Goal: Use online tool/utility: Utilize a website feature to perform a specific function

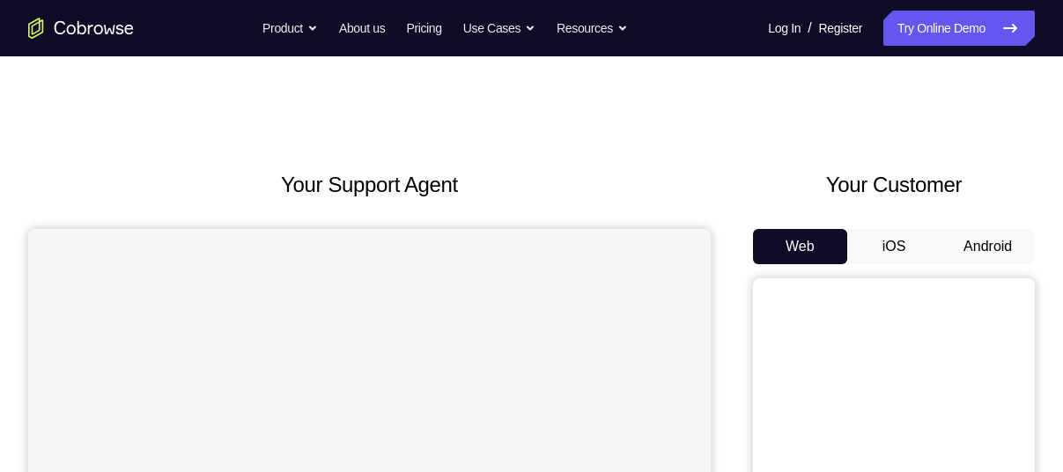
click at [990, 240] on button "Android" at bounding box center [987, 246] width 94 height 35
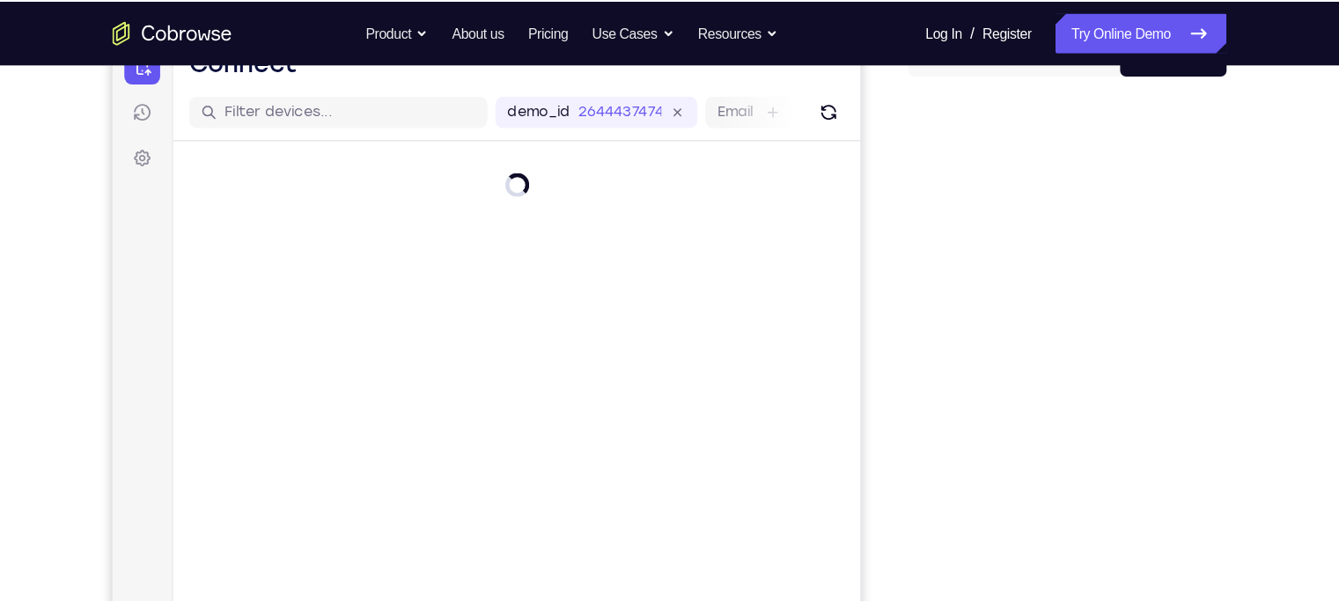
scroll to position [198, 0]
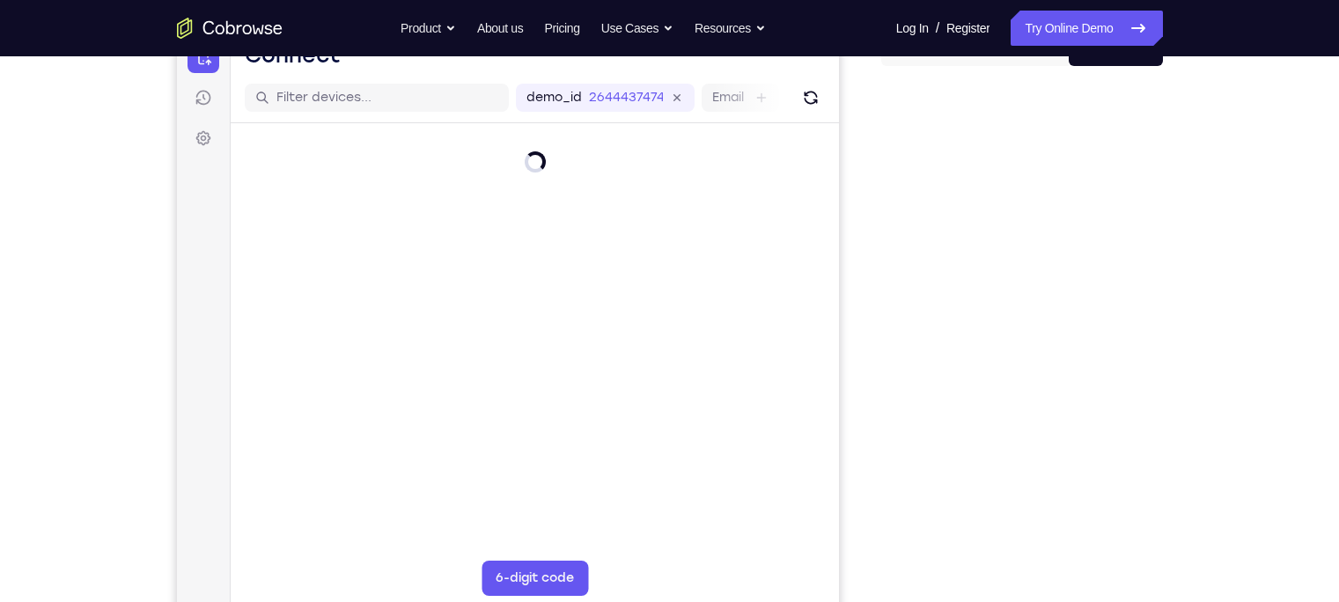
drag, startPoint x: 1041, startPoint y: 23, endPoint x: 884, endPoint y: 210, distance: 244.4
click at [884, 210] on div at bounding box center [1022, 351] width 282 height 542
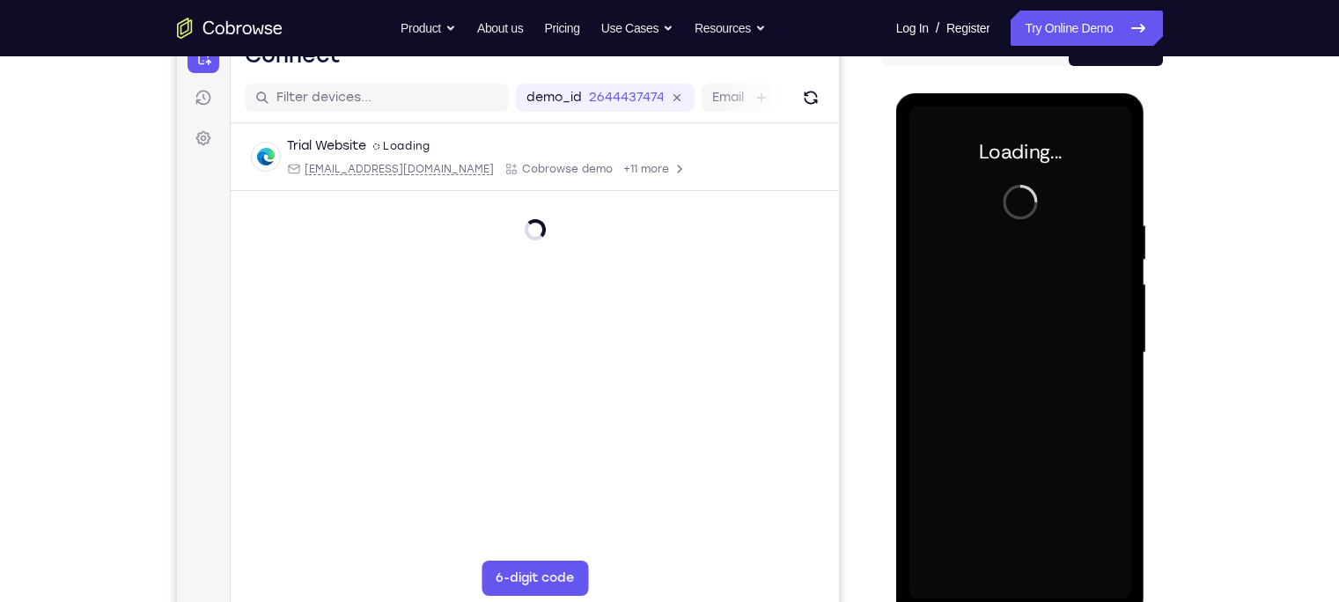
scroll to position [0, 0]
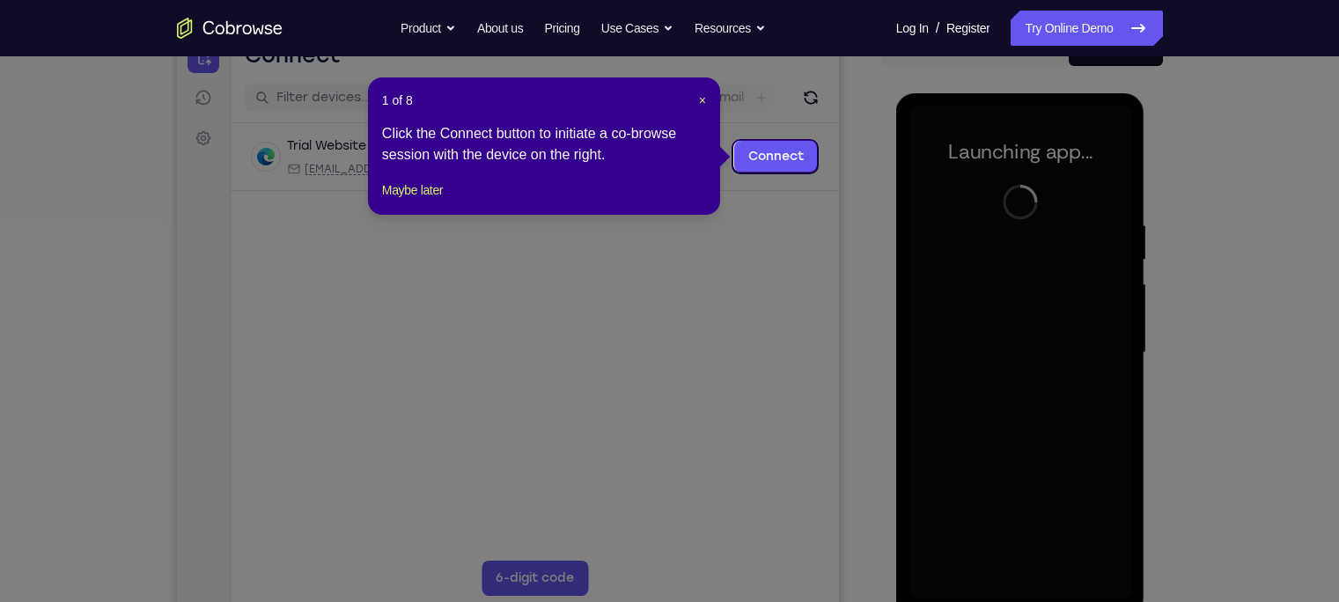
click at [850, 153] on icon at bounding box center [678, 301] width 1356 height 602
click at [700, 96] on span "×" at bounding box center [702, 100] width 7 height 14
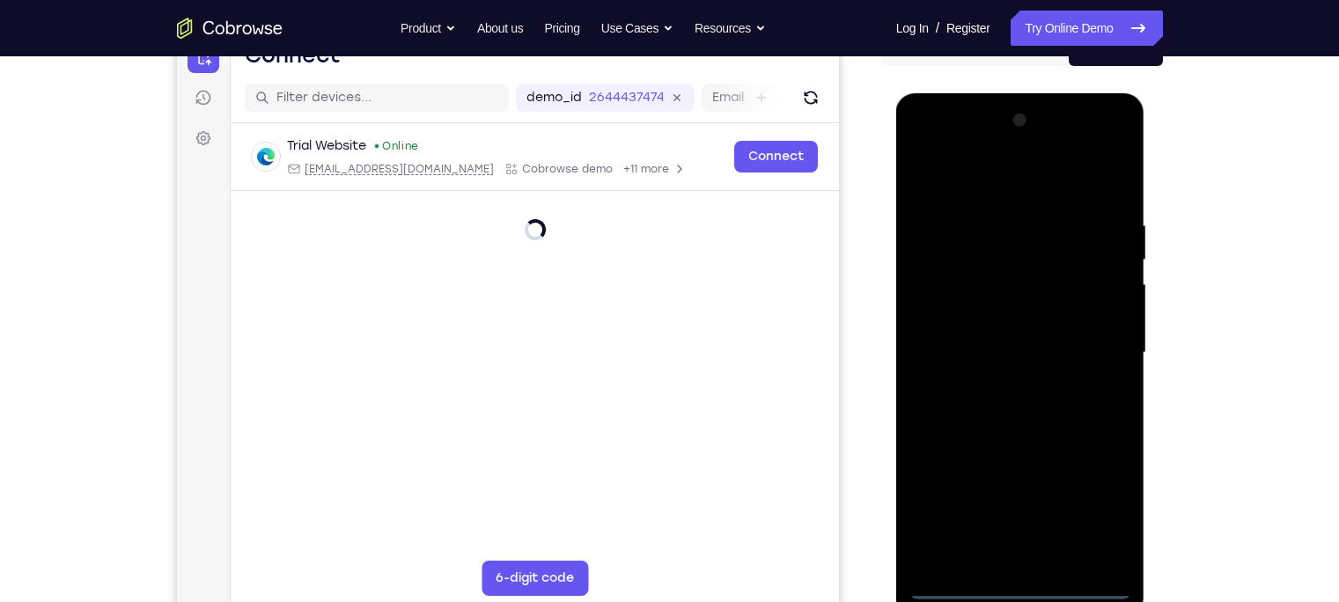
click at [1010, 471] on div at bounding box center [1021, 353] width 222 height 493
click at [1021, 471] on div at bounding box center [1021, 353] width 222 height 493
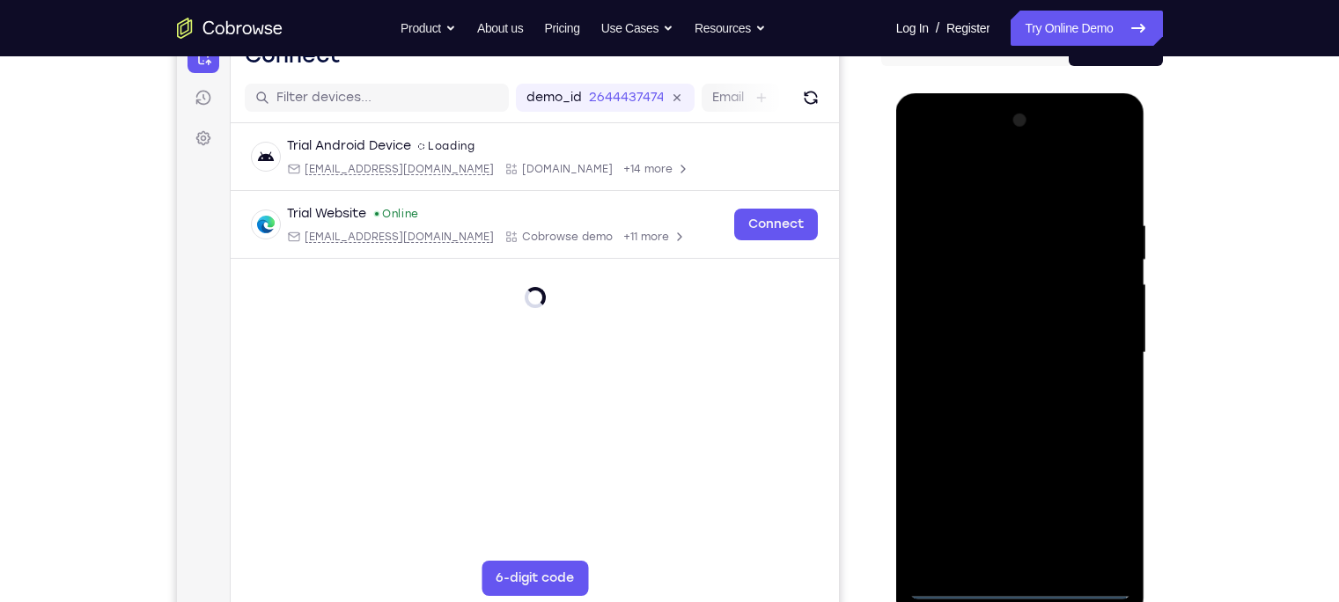
click at [1062, 471] on div at bounding box center [1021, 353] width 222 height 493
click at [1005, 185] on div at bounding box center [1021, 353] width 222 height 493
click at [1062, 344] on div at bounding box center [1021, 353] width 222 height 493
click at [999, 382] on div at bounding box center [1021, 353] width 222 height 493
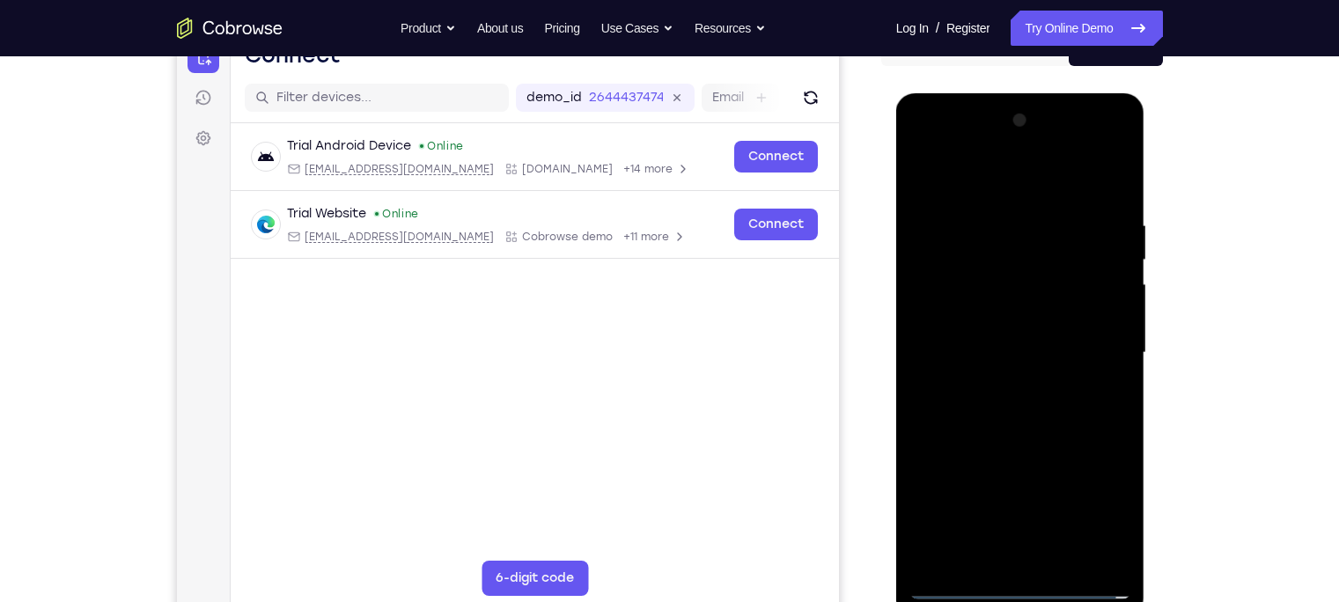
click at [1011, 335] on div at bounding box center [1021, 353] width 222 height 493
click at [1016, 315] on div at bounding box center [1021, 353] width 222 height 493
click at [1021, 357] on div at bounding box center [1021, 353] width 222 height 493
click at [1047, 430] on div at bounding box center [1021, 353] width 222 height 493
click at [1062, 471] on div at bounding box center [1021, 353] width 222 height 493
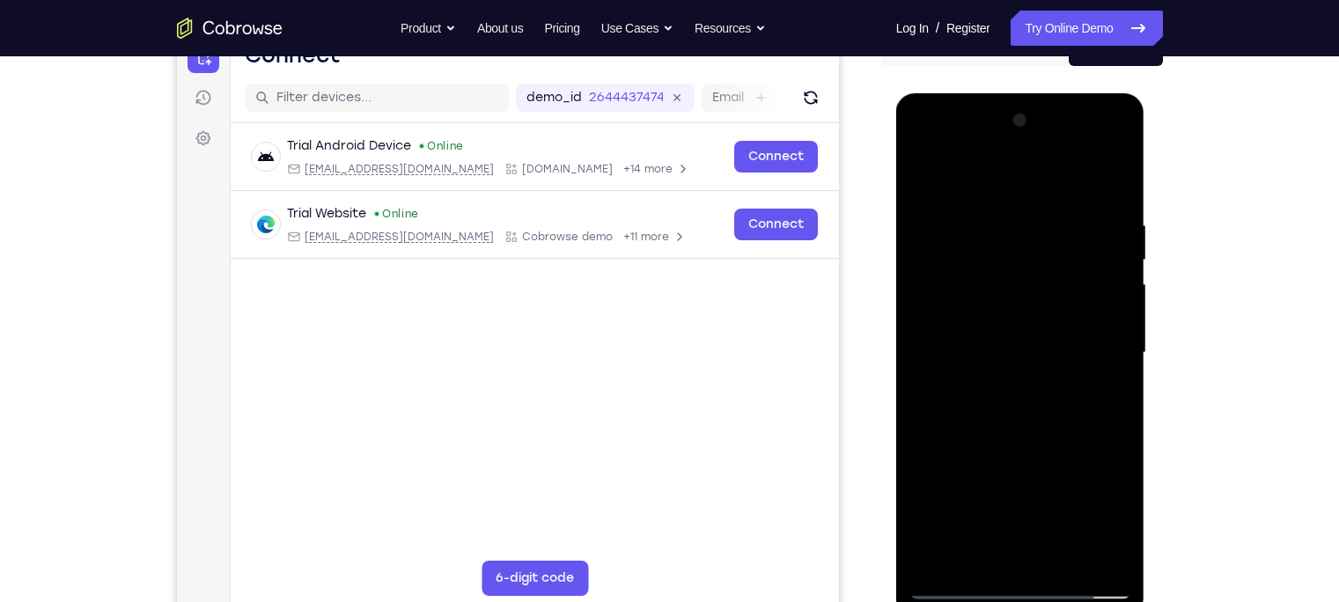
click at [1040, 450] on div at bounding box center [1021, 353] width 222 height 493
click at [1062, 173] on div at bounding box center [1021, 353] width 222 height 493
click at [954, 471] on div at bounding box center [1021, 353] width 222 height 493
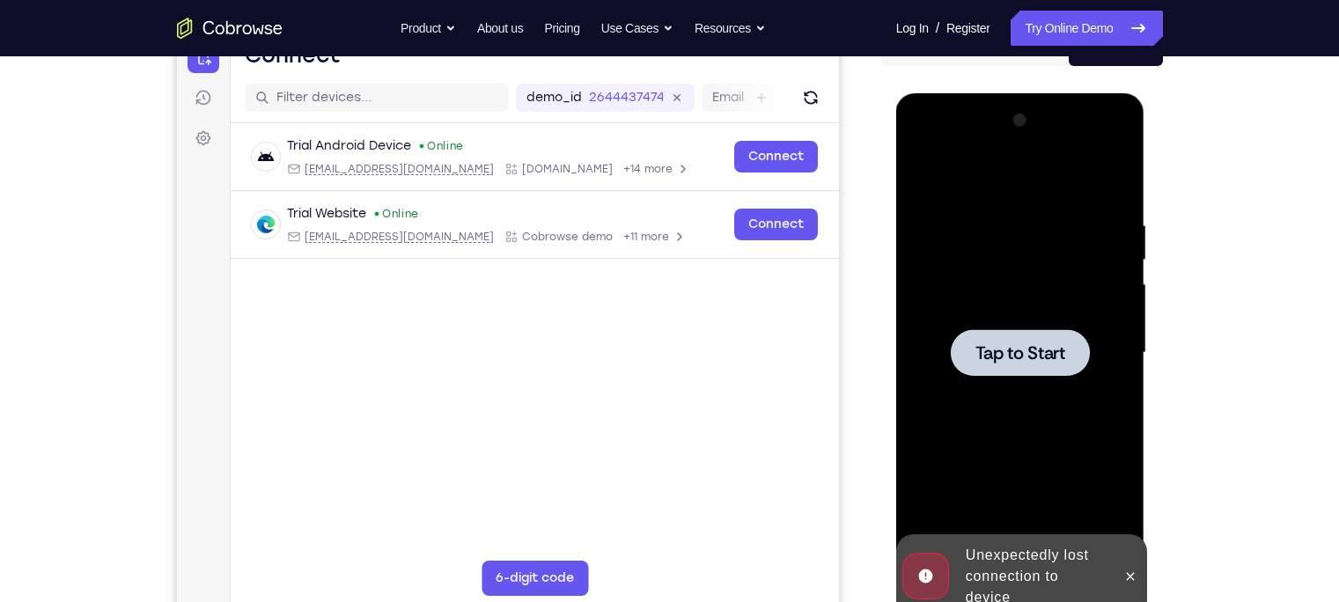
click at [1019, 356] on span "Tap to Start" at bounding box center [1021, 353] width 90 height 18
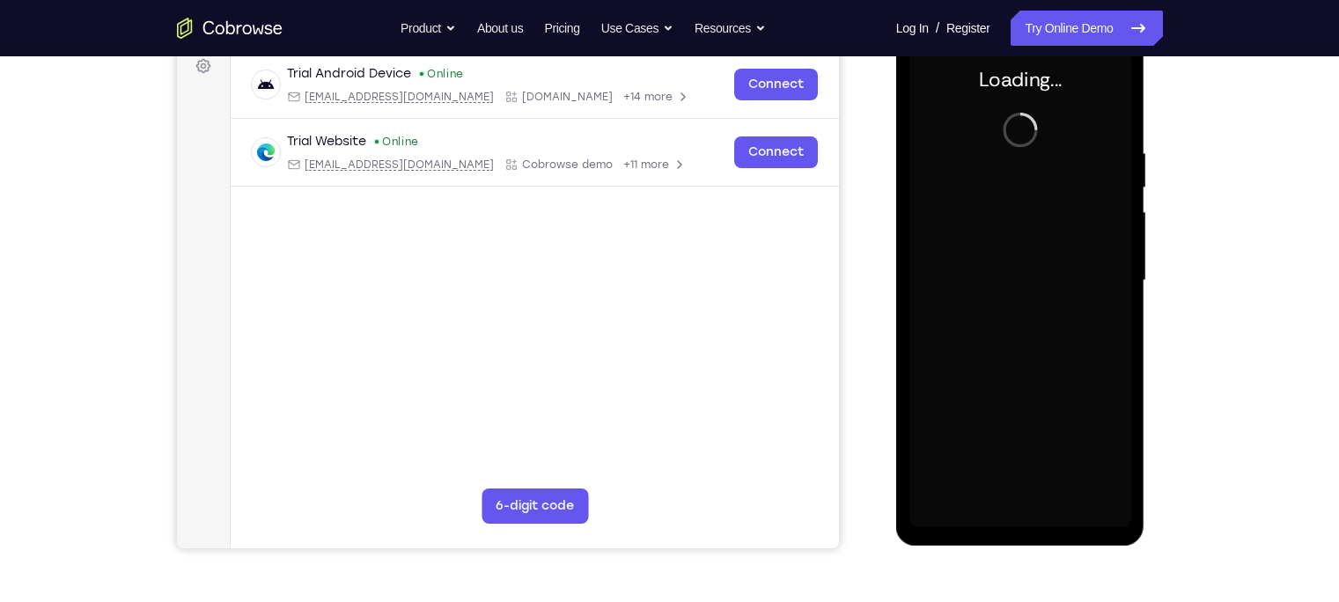
scroll to position [231, 0]
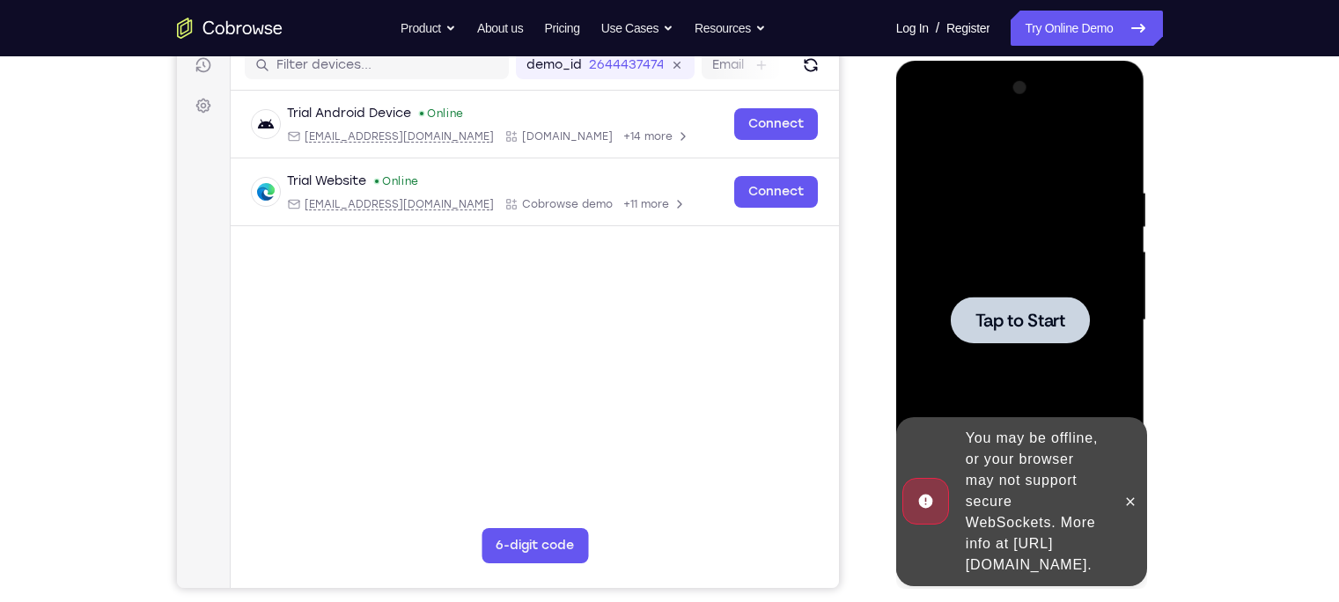
click at [1013, 312] on span "Tap to Start" at bounding box center [1021, 321] width 90 height 18
click at [1032, 316] on span "Tap to Start" at bounding box center [1021, 321] width 90 height 18
click at [1038, 319] on span "Tap to Start" at bounding box center [1021, 321] width 90 height 18
click at [1062, 471] on icon at bounding box center [1131, 502] width 14 height 14
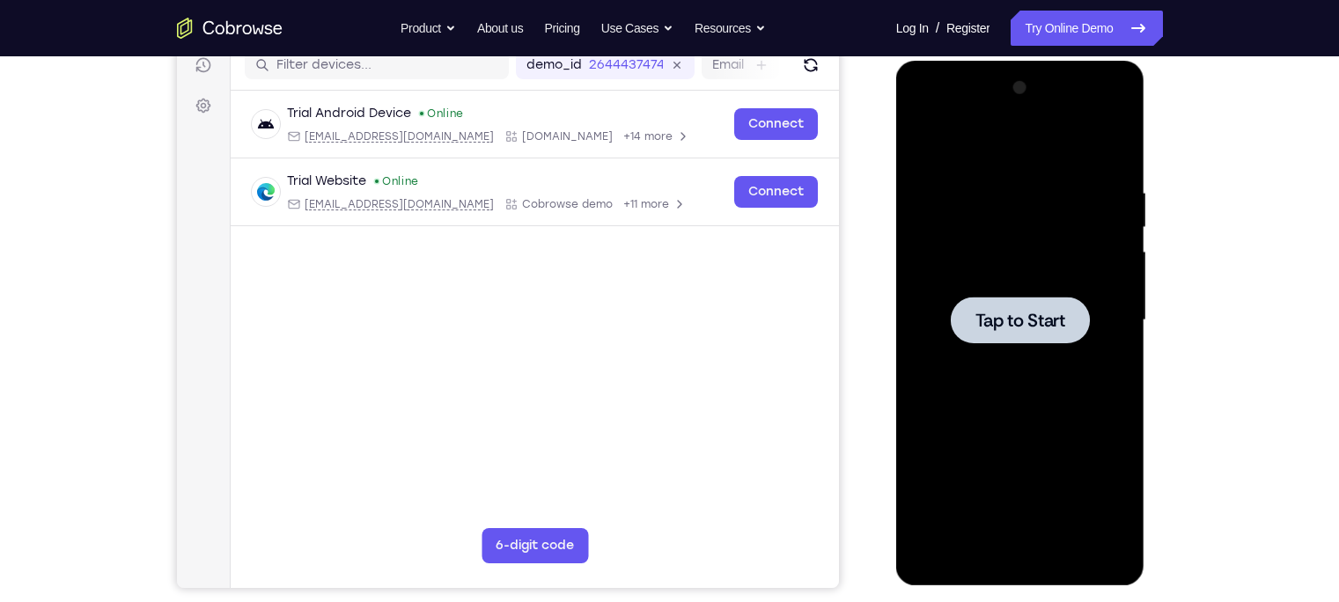
click at [1010, 326] on span "Tap to Start" at bounding box center [1021, 321] width 90 height 18
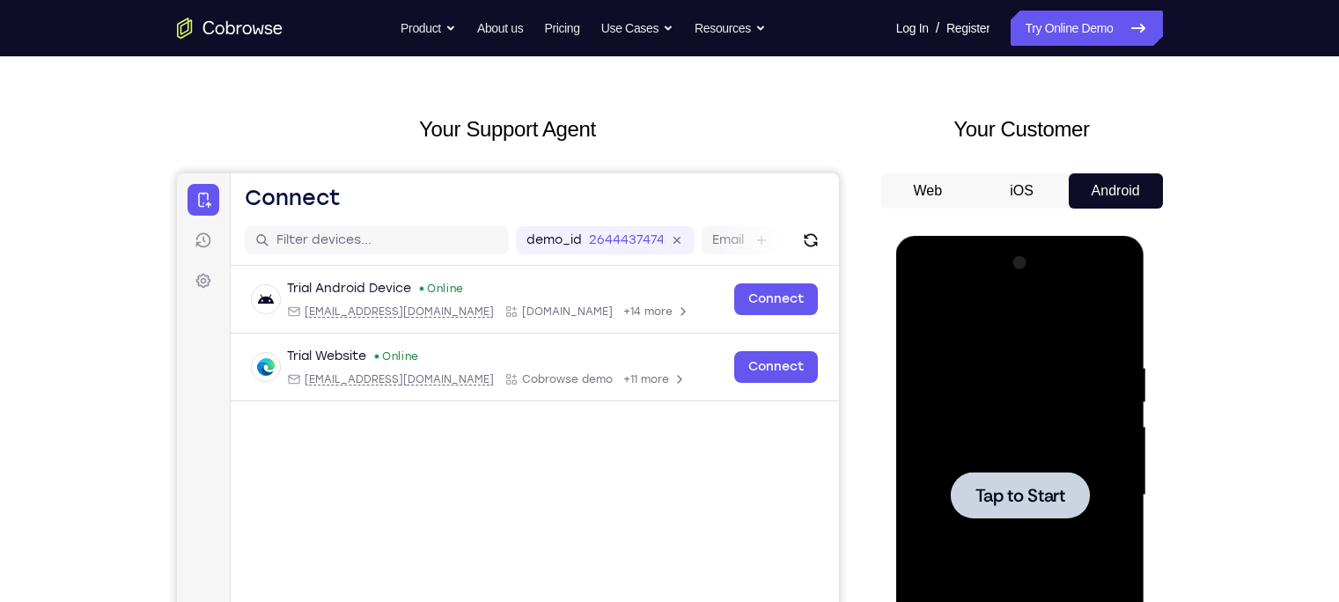
scroll to position [55, 0]
click at [1034, 203] on button "iOS" at bounding box center [1022, 191] width 94 height 35
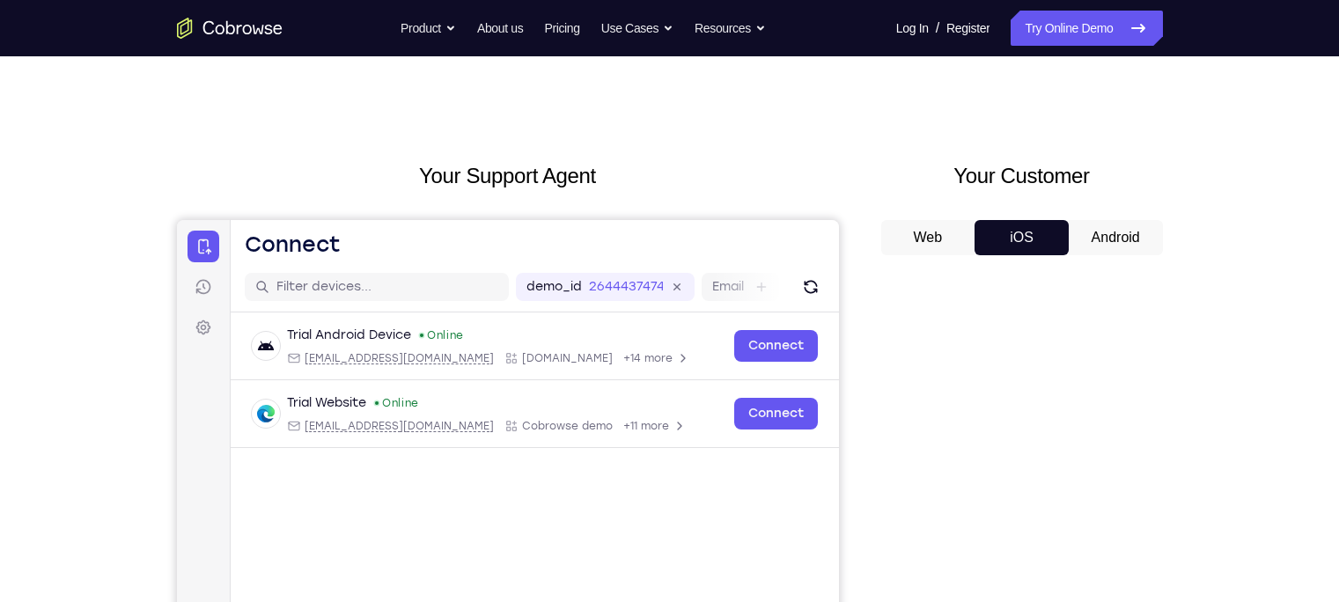
scroll to position [0, 0]
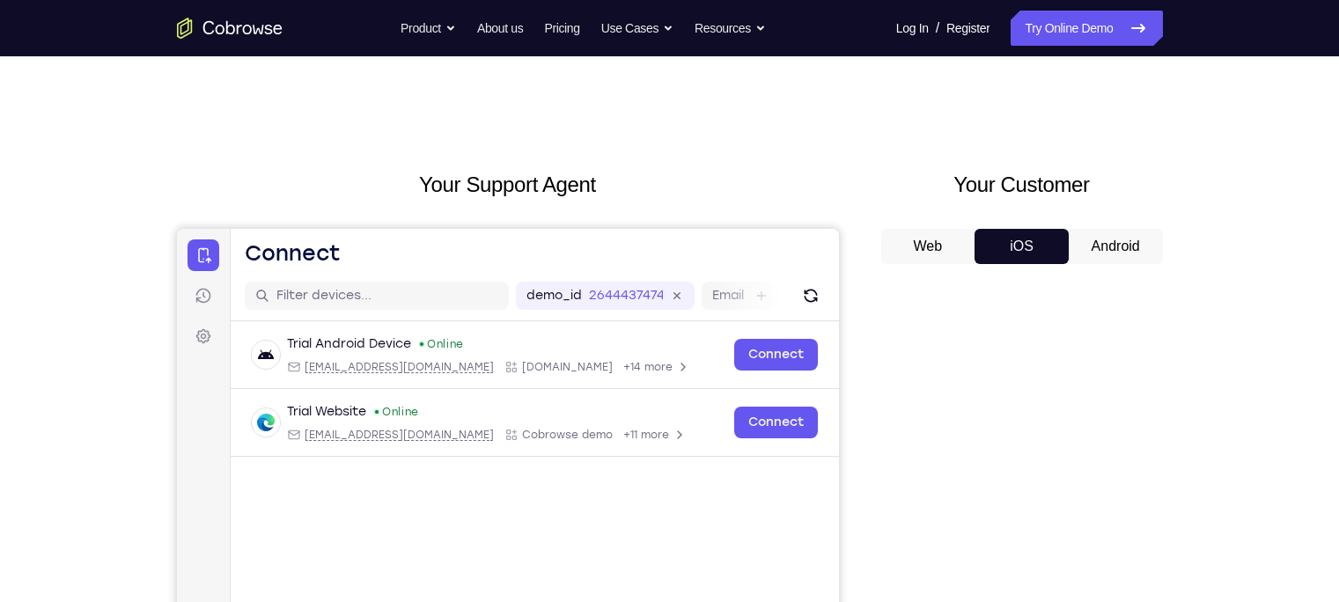
click at [1033, 239] on button "iOS" at bounding box center [1022, 246] width 94 height 35
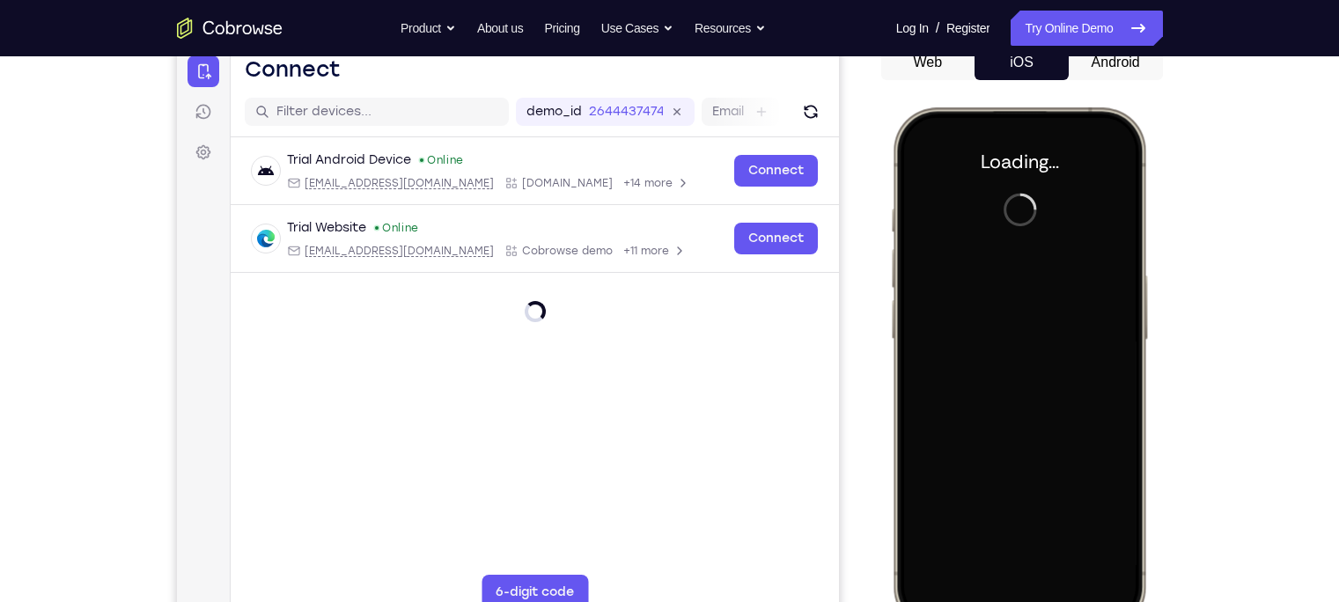
scroll to position [186, 0]
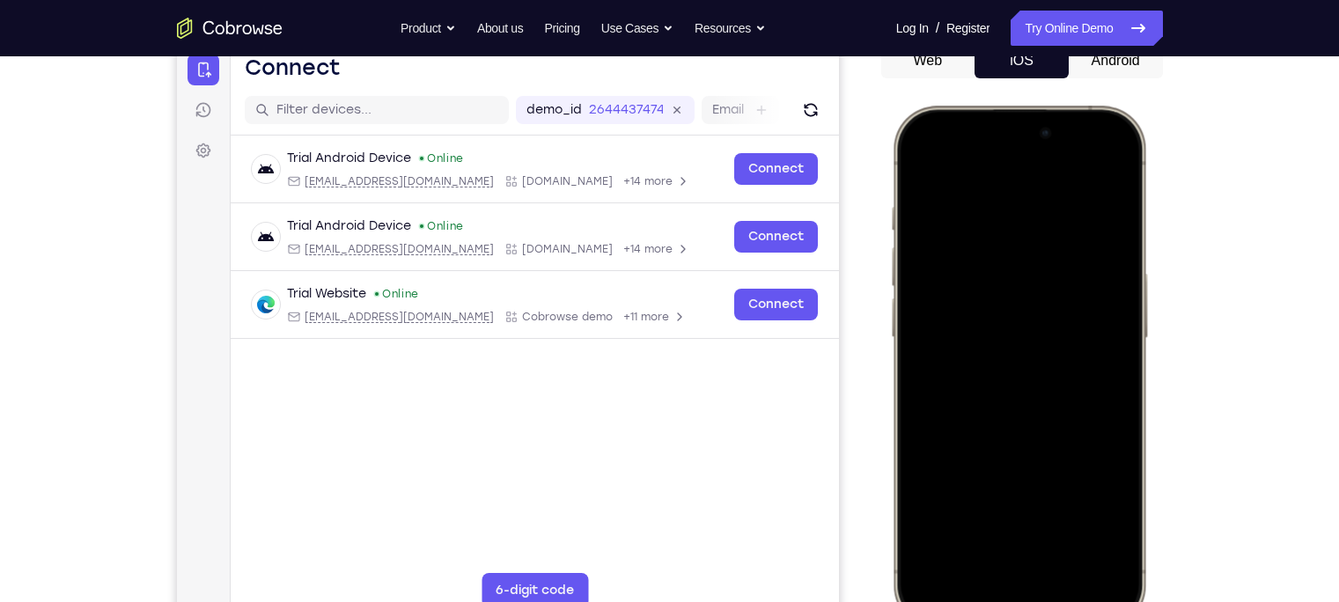
click at [1058, 357] on div at bounding box center [1019, 366] width 232 height 503
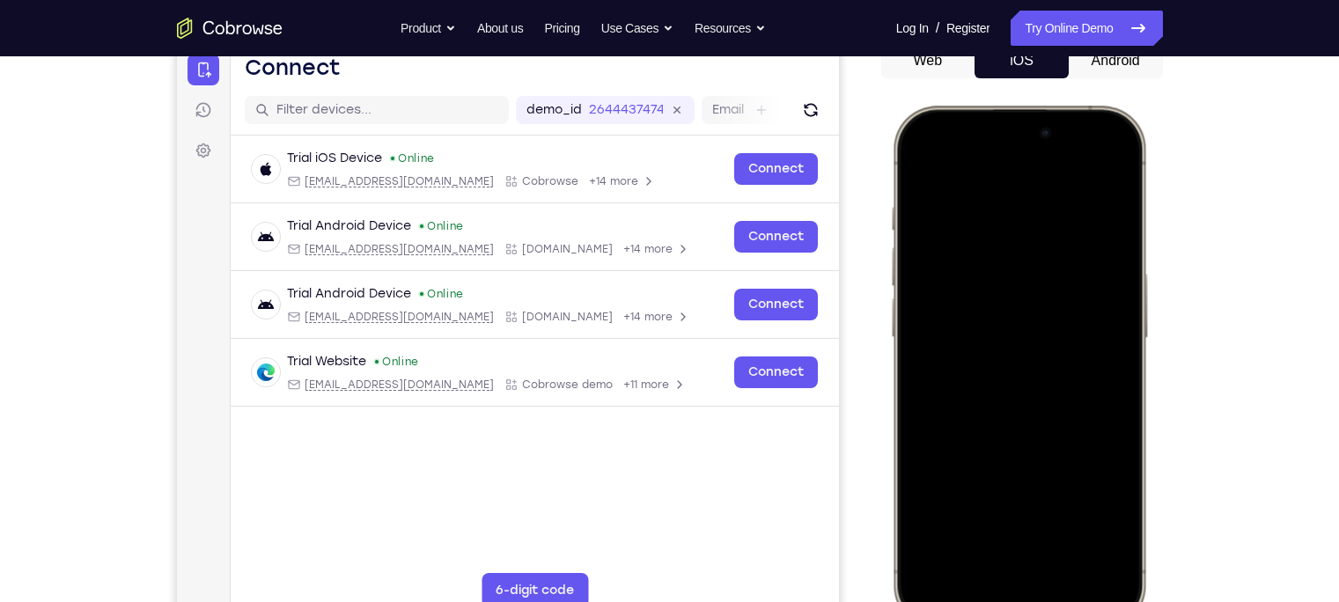
click at [997, 471] on div at bounding box center [1019, 366] width 232 height 503
click at [1050, 471] on div at bounding box center [1019, 366] width 232 height 503
click at [983, 223] on div at bounding box center [1019, 366] width 232 height 503
click at [948, 284] on div at bounding box center [1019, 366] width 232 height 503
click at [1001, 394] on div at bounding box center [1019, 366] width 232 height 503
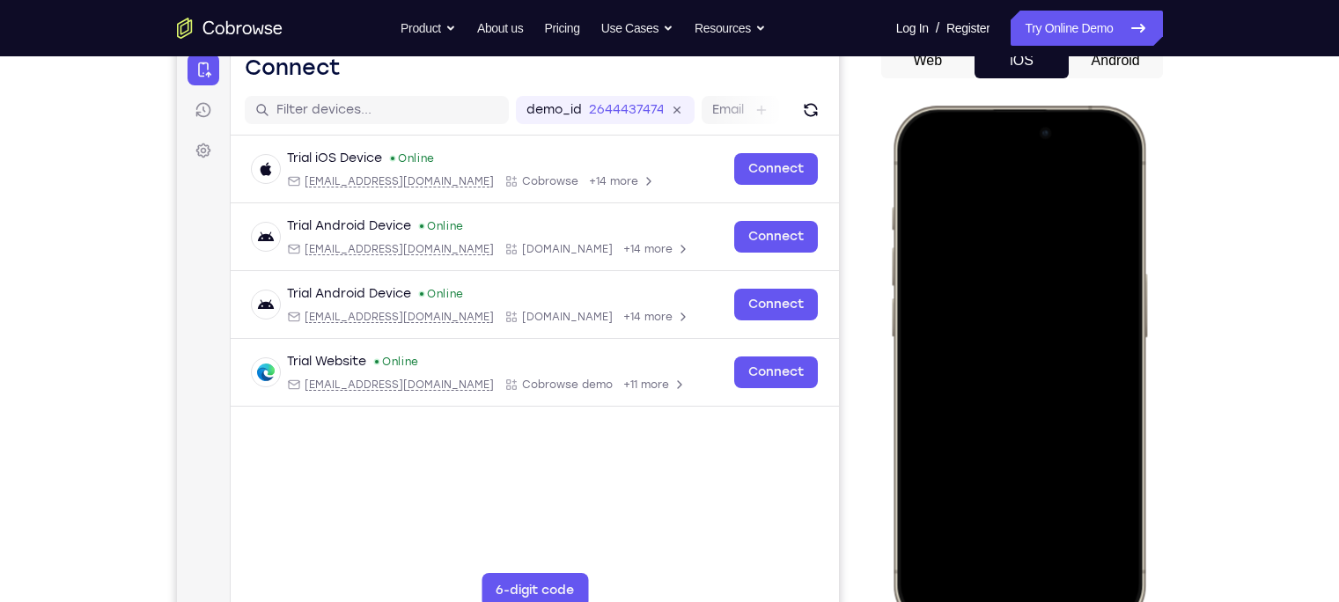
click at [1032, 288] on div at bounding box center [1019, 366] width 232 height 503
click at [1030, 290] on div at bounding box center [1019, 366] width 232 height 503
click at [1002, 332] on div at bounding box center [1019, 366] width 232 height 503
click at [1017, 374] on div at bounding box center [1019, 366] width 232 height 503
click at [1023, 365] on div at bounding box center [1019, 366] width 232 height 503
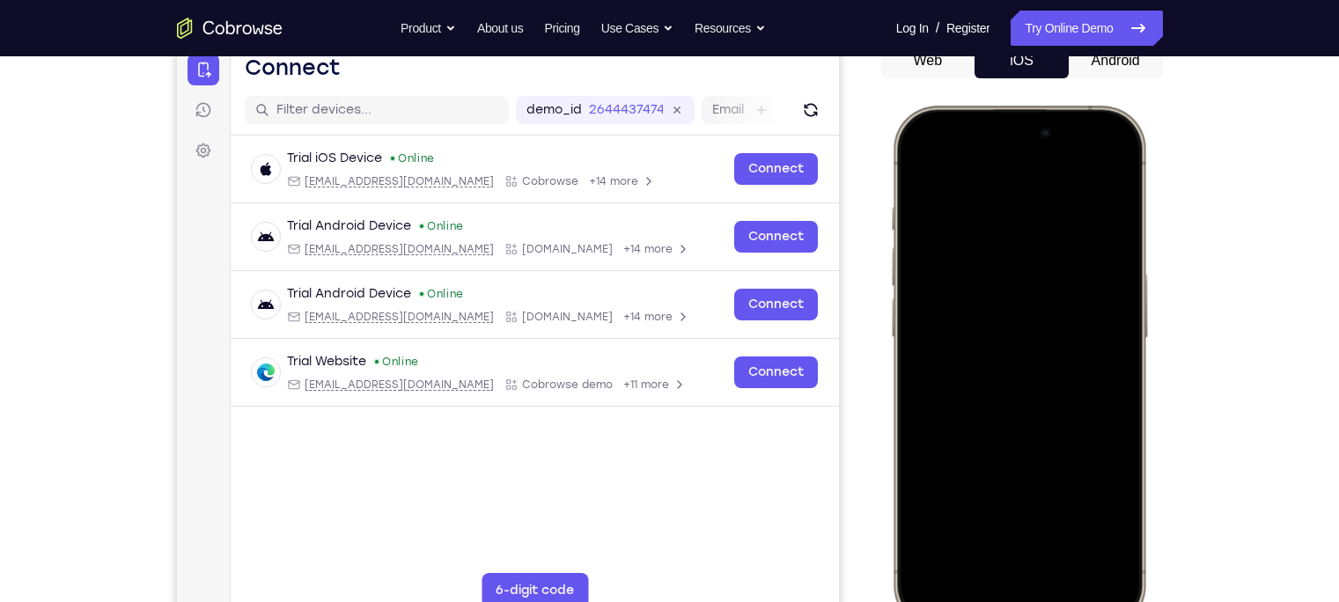
click at [1021, 379] on div at bounding box center [1019, 366] width 232 height 503
click at [1062, 339] on div at bounding box center [1019, 366] width 232 height 503
click at [1033, 372] on div at bounding box center [1019, 366] width 232 height 503
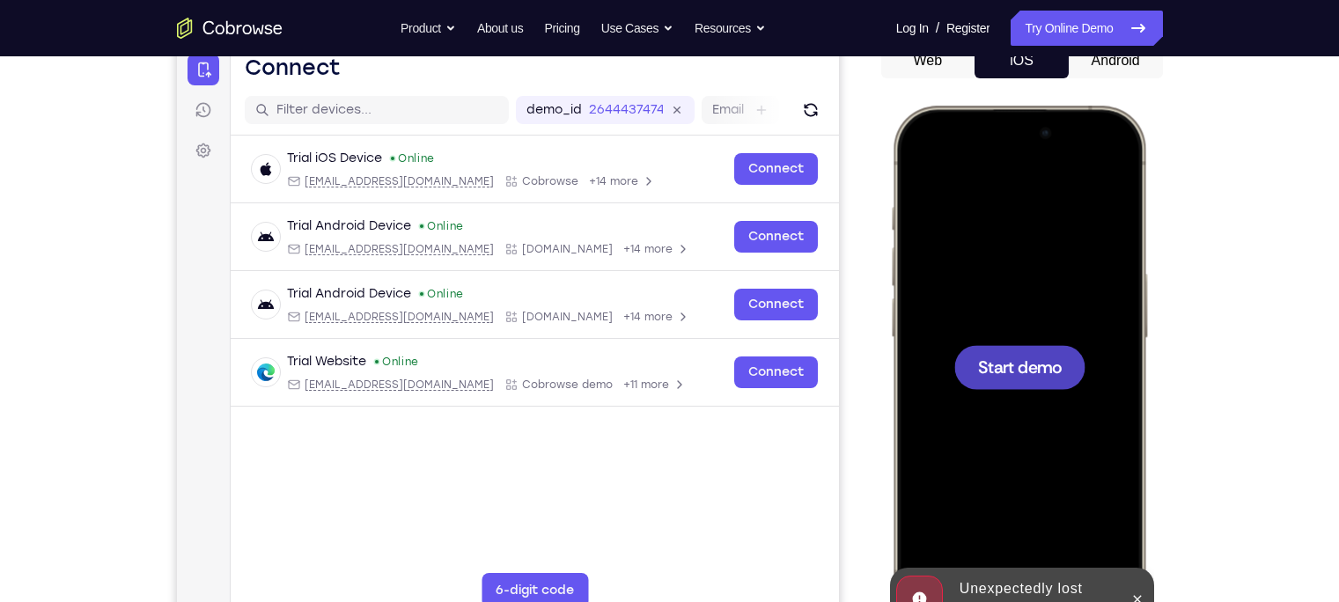
click at [1035, 375] on span "Start demo" at bounding box center [1019, 366] width 84 height 17
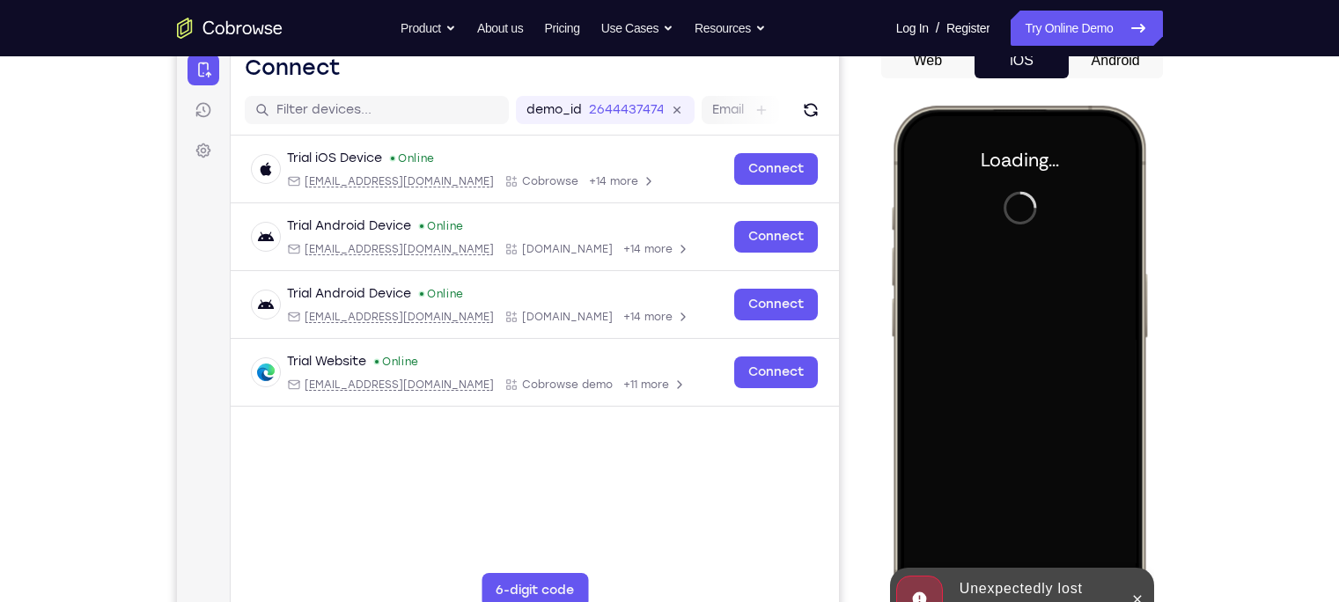
click at [1062, 72] on button "Android" at bounding box center [1116, 60] width 94 height 35
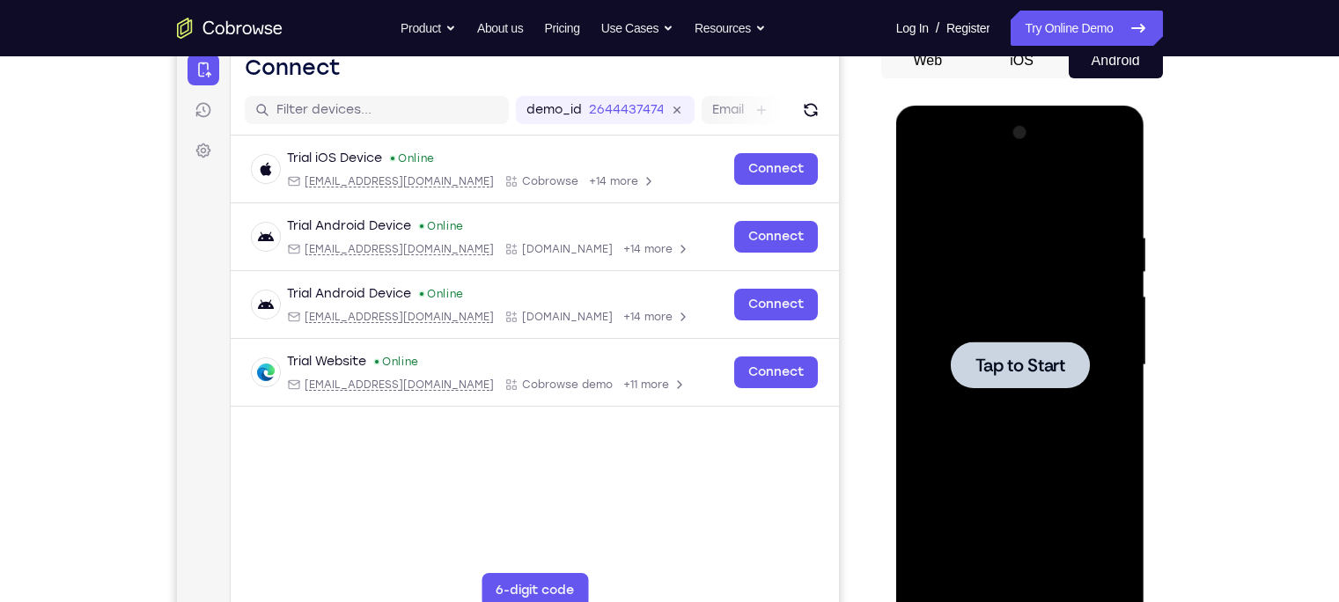
click at [1006, 367] on span "Tap to Start" at bounding box center [1021, 366] width 90 height 18
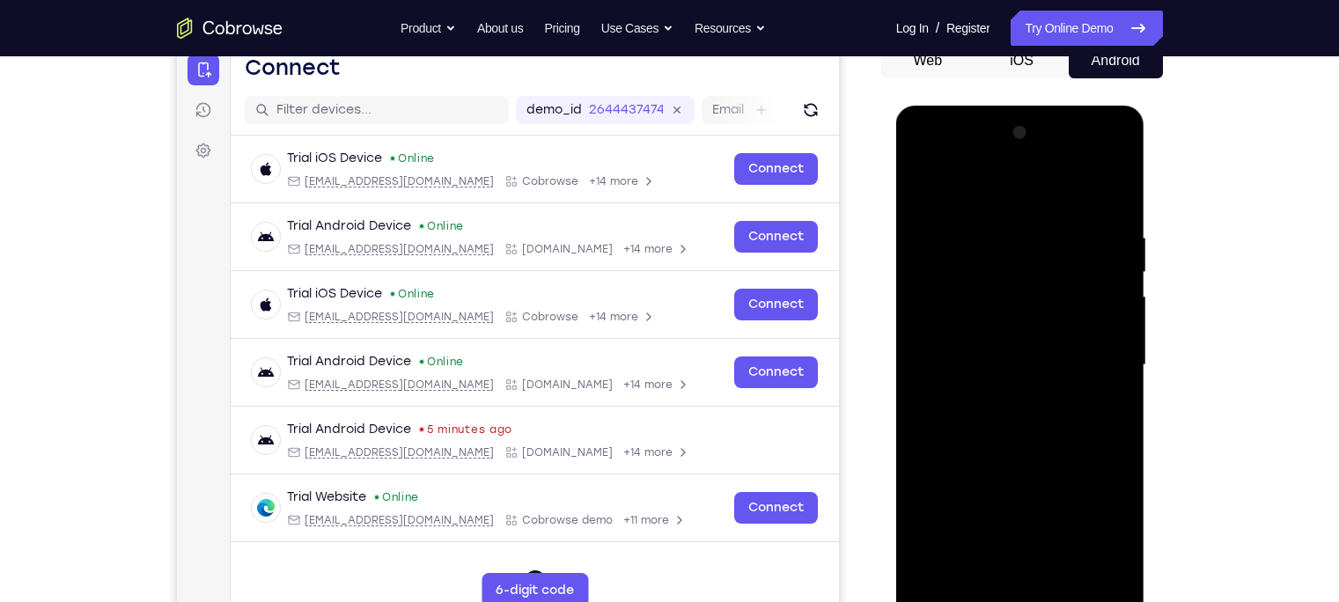
click at [1062, 471] on div at bounding box center [1021, 365] width 222 height 493
click at [1018, 471] on div at bounding box center [1021, 365] width 222 height 493
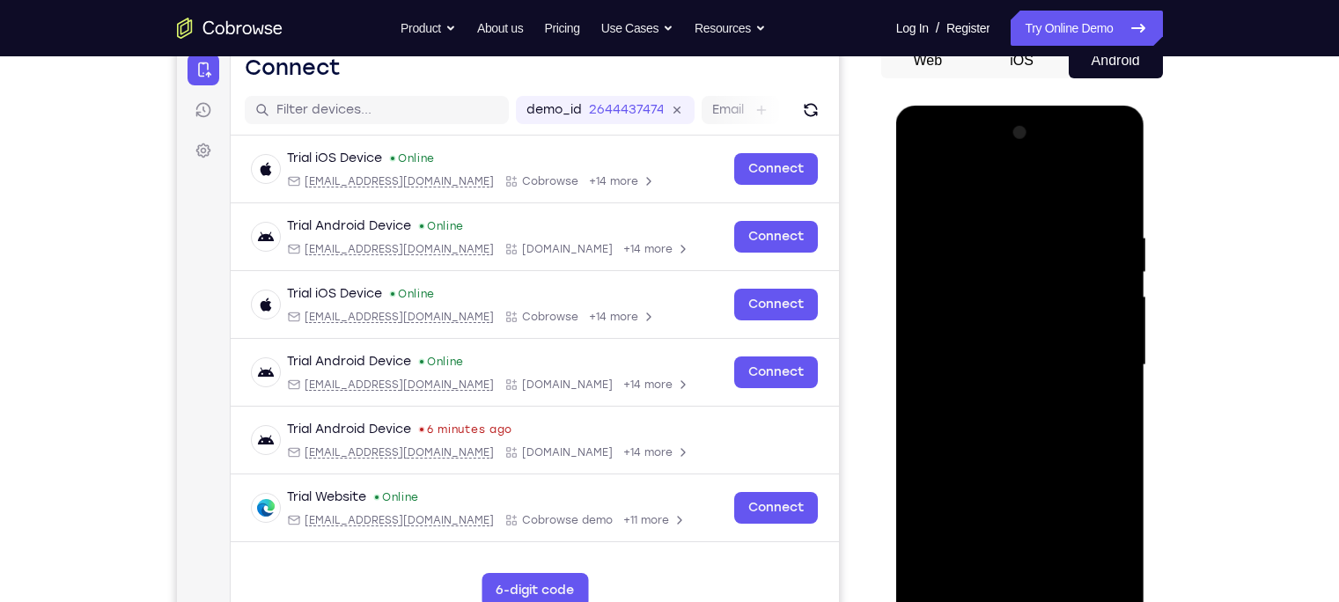
click at [1062, 471] on div at bounding box center [1021, 365] width 222 height 493
click at [1062, 330] on div at bounding box center [1021, 365] width 222 height 493
click at [1062, 471] on div at bounding box center [1021, 365] width 222 height 493
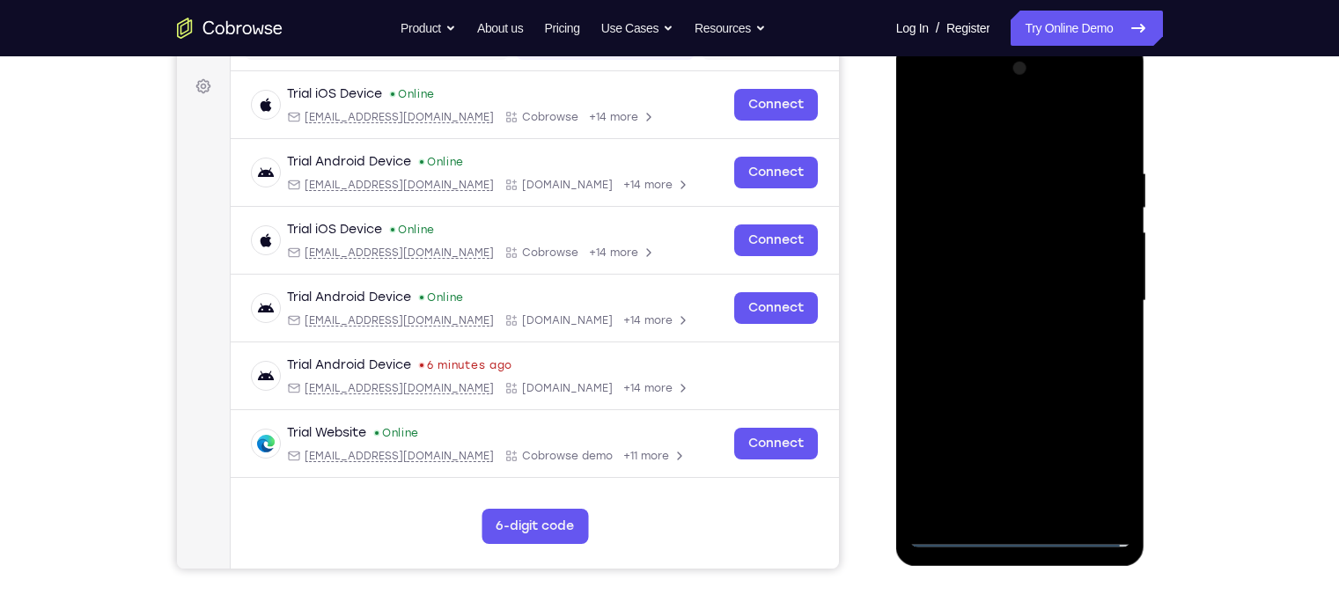
scroll to position [246, 0]
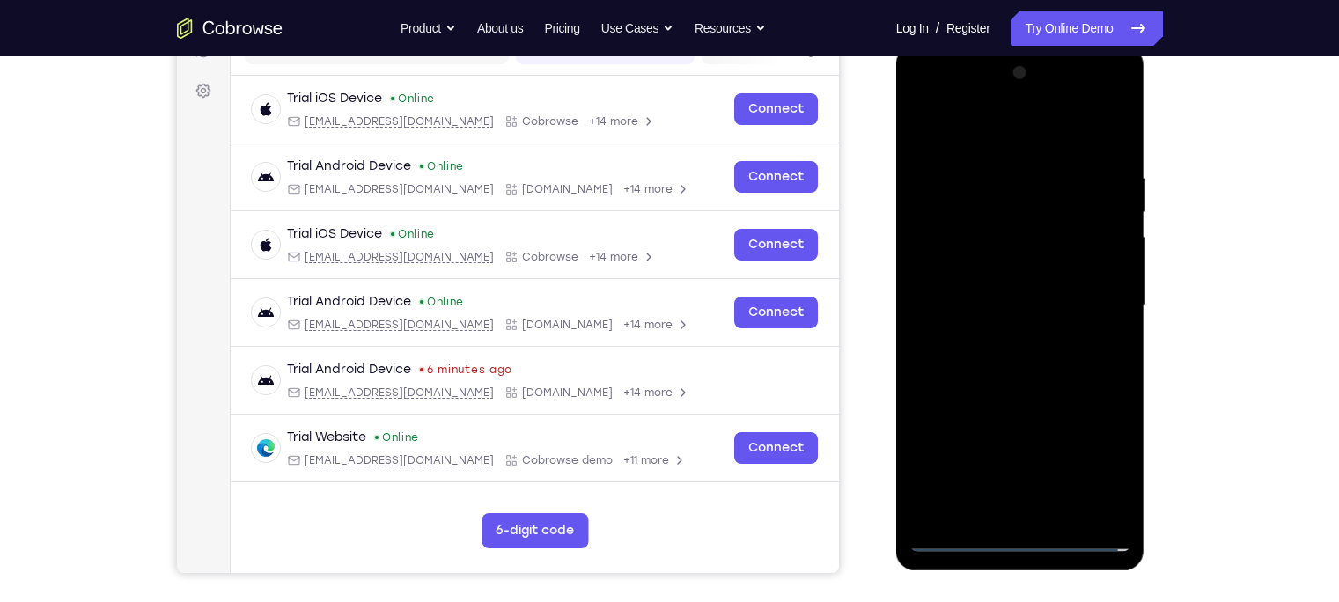
click at [992, 129] on div at bounding box center [1021, 305] width 222 height 493
click at [1062, 296] on div at bounding box center [1021, 305] width 222 height 493
click at [1000, 333] on div at bounding box center [1021, 305] width 222 height 493
click at [997, 291] on div at bounding box center [1021, 305] width 222 height 493
click at [995, 270] on div at bounding box center [1021, 305] width 222 height 493
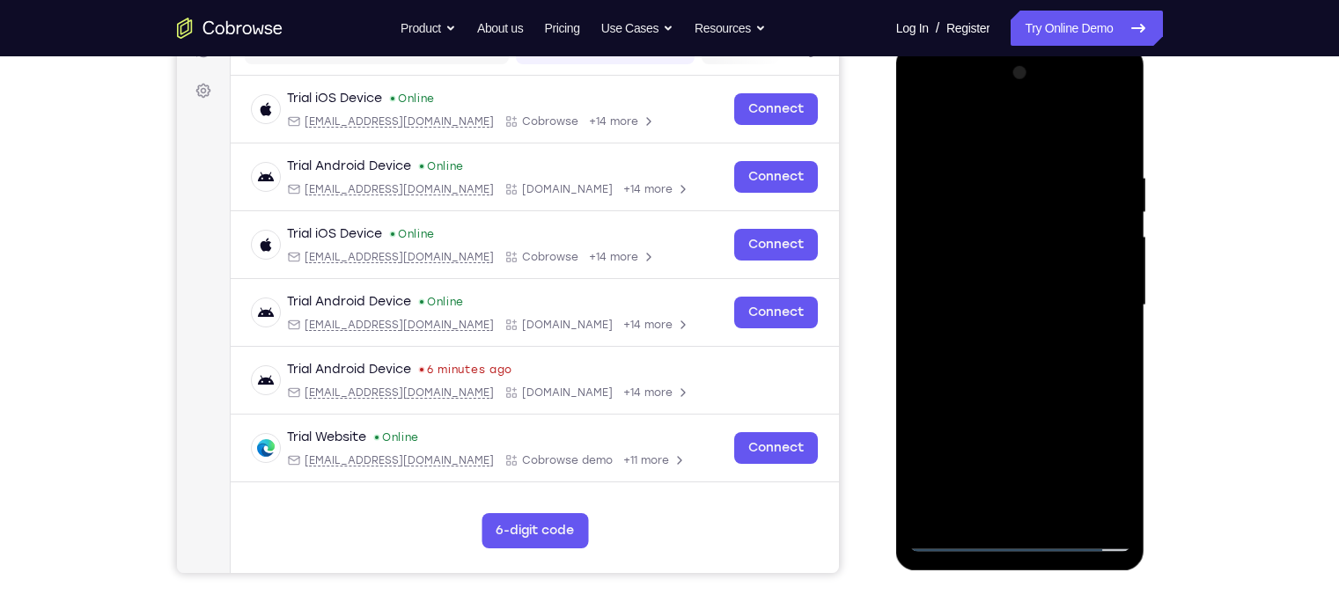
click at [999, 300] on div at bounding box center [1021, 305] width 222 height 493
click at [1039, 367] on div at bounding box center [1021, 305] width 222 height 493
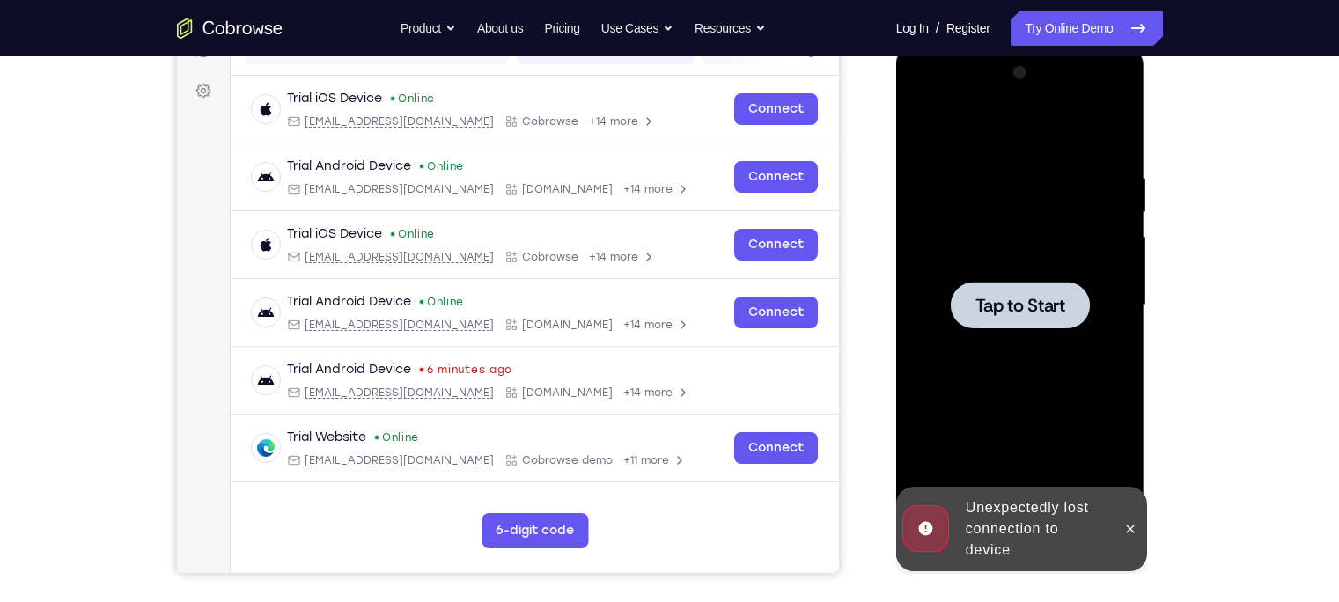
click at [1018, 301] on span "Tap to Start" at bounding box center [1021, 306] width 90 height 18
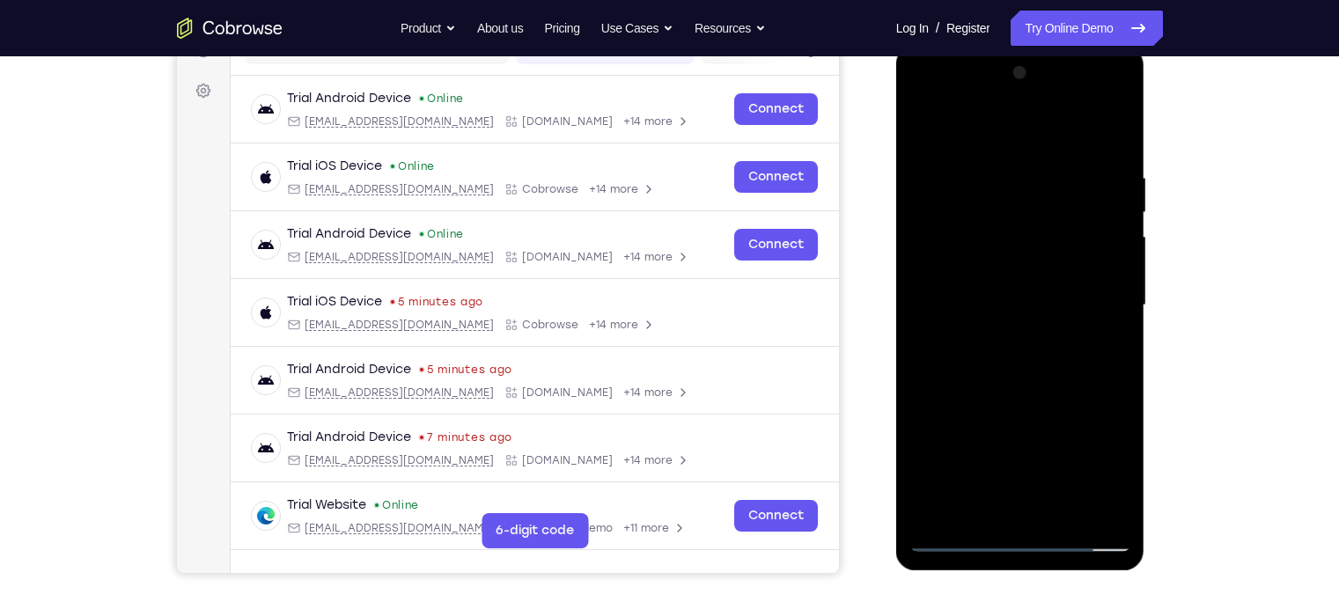
click at [1013, 471] on div at bounding box center [1021, 305] width 222 height 493
click at [1021, 471] on div at bounding box center [1021, 305] width 222 height 493
click at [1062, 468] on div at bounding box center [1021, 305] width 222 height 493
click at [1002, 129] on div at bounding box center [1021, 305] width 222 height 493
click at [1062, 300] on div at bounding box center [1021, 305] width 222 height 493
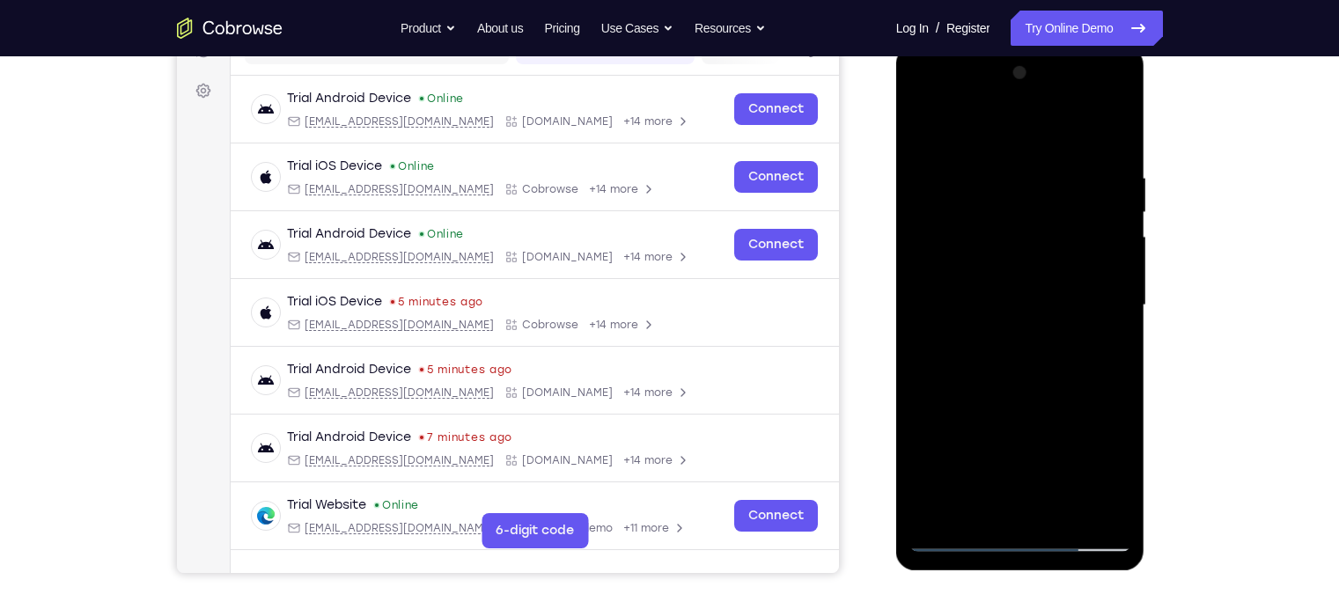
click at [1004, 471] on div at bounding box center [1021, 305] width 222 height 493
click at [1036, 471] on div at bounding box center [1021, 305] width 222 height 493
click at [955, 471] on div at bounding box center [1021, 305] width 222 height 493
click at [951, 471] on div at bounding box center [1021, 305] width 222 height 493
click at [1043, 471] on div at bounding box center [1021, 305] width 222 height 493
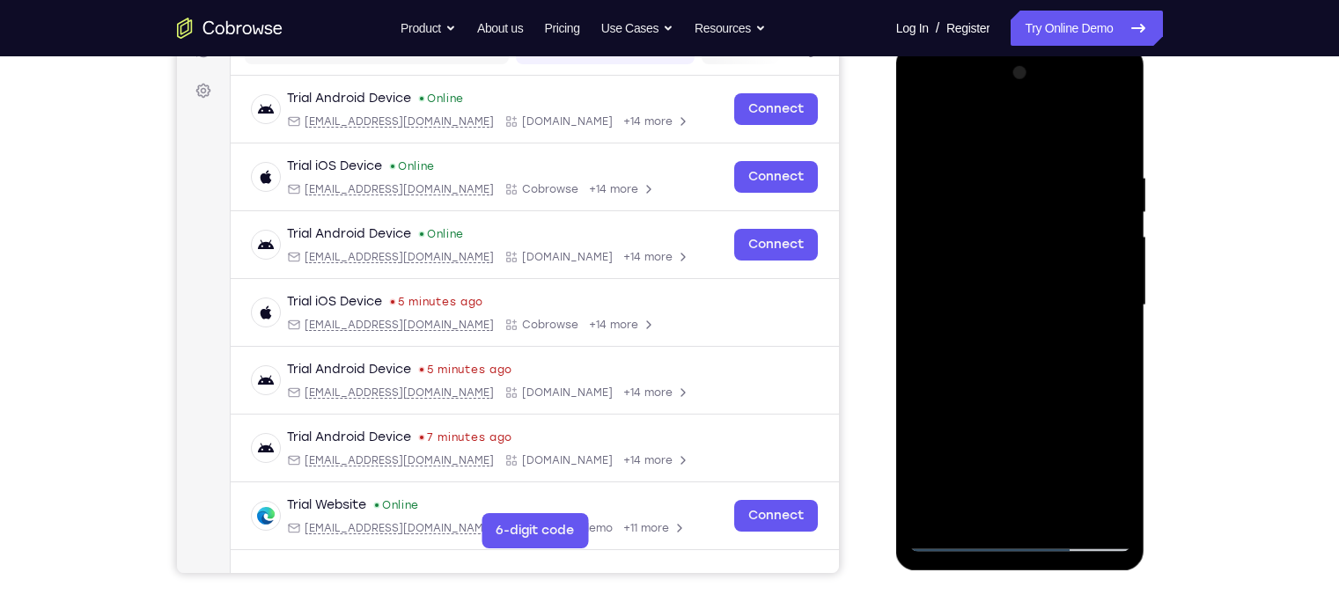
click at [1013, 285] on div at bounding box center [1021, 305] width 222 height 493
click at [1013, 272] on div at bounding box center [1021, 305] width 222 height 493
click at [1006, 297] on div at bounding box center [1021, 305] width 222 height 493
click at [998, 173] on div at bounding box center [1021, 305] width 222 height 493
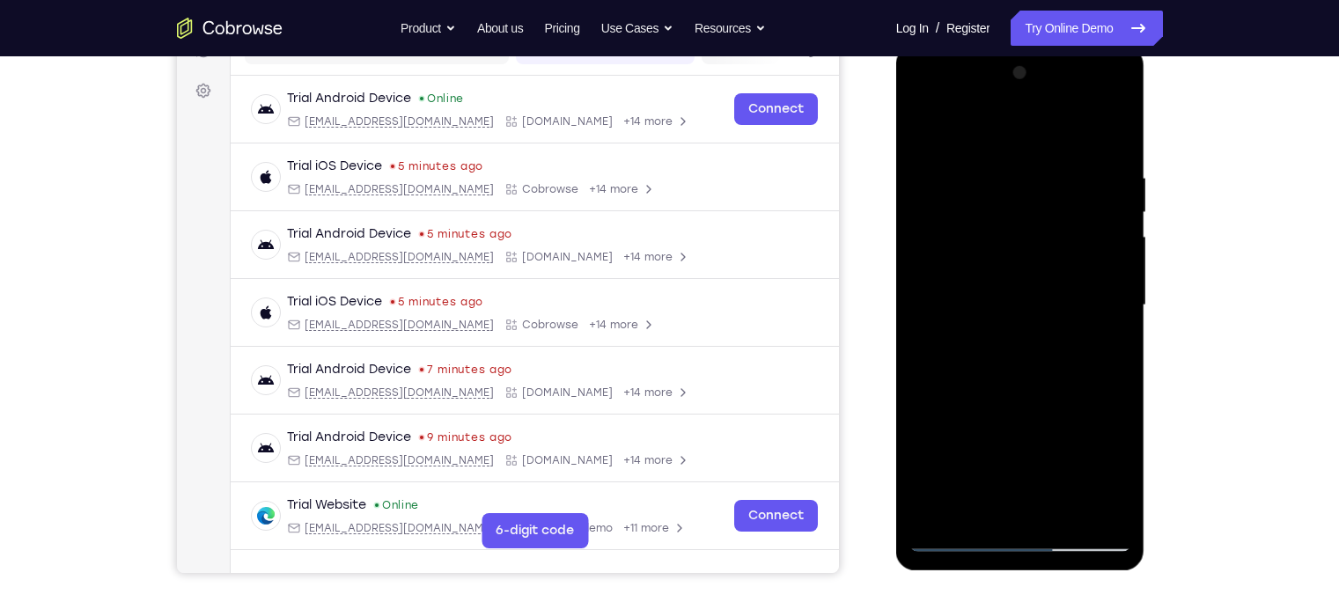
click at [1018, 373] on div at bounding box center [1021, 305] width 222 height 493
click at [1016, 375] on div at bounding box center [1021, 305] width 222 height 493
click at [986, 177] on div at bounding box center [1021, 305] width 222 height 493
click at [1062, 123] on div at bounding box center [1021, 305] width 222 height 493
click at [1062, 283] on div at bounding box center [1021, 305] width 222 height 493
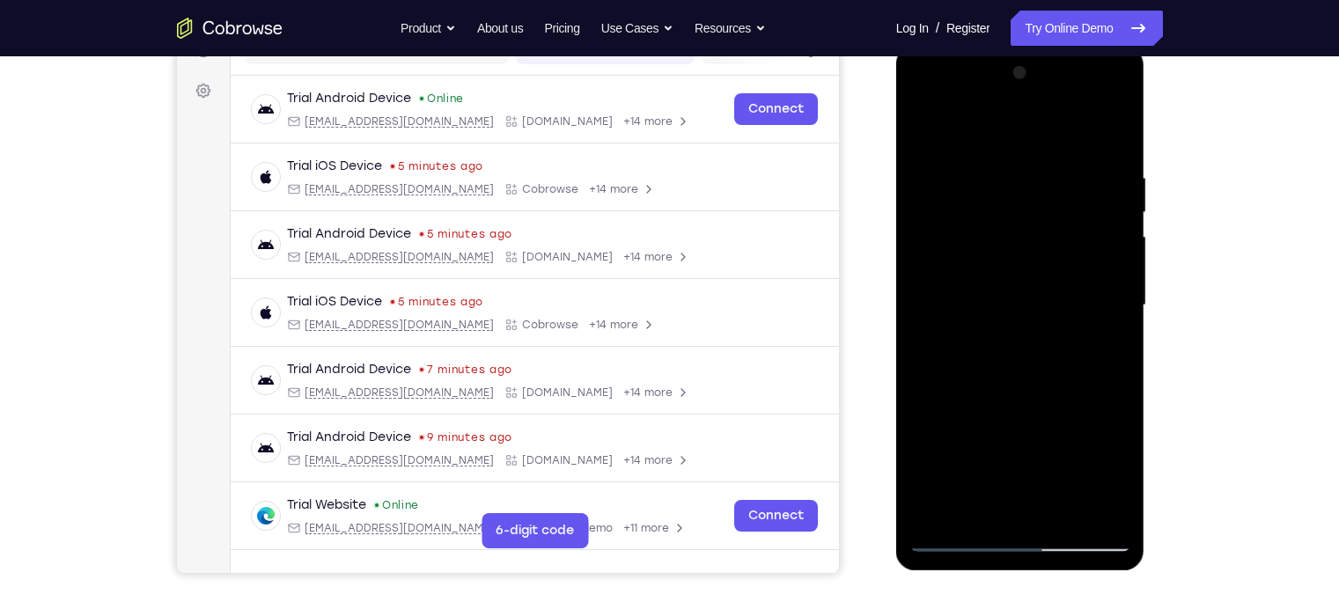
click at [1062, 133] on div at bounding box center [1021, 305] width 222 height 493
click at [957, 471] on div at bounding box center [1021, 305] width 222 height 493
click at [1062, 123] on div at bounding box center [1021, 305] width 222 height 493
click at [925, 120] on div at bounding box center [1021, 305] width 222 height 493
drag, startPoint x: 1015, startPoint y: 337, endPoint x: 1005, endPoint y: 134, distance: 203.7
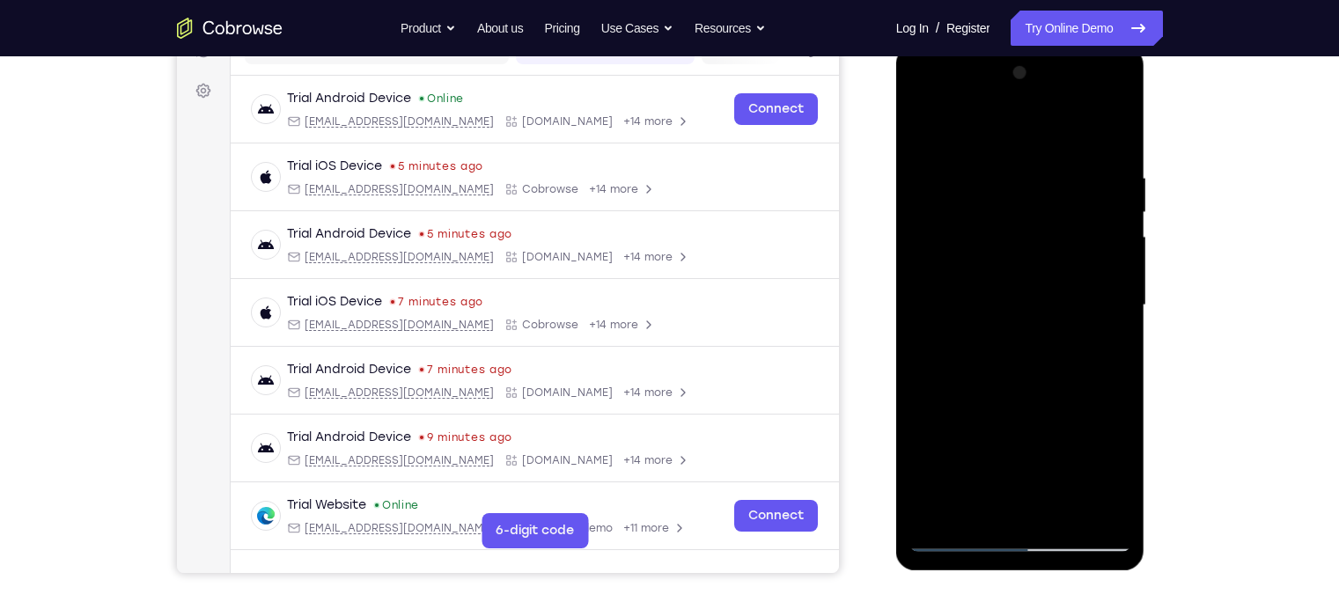
click at [1005, 134] on div at bounding box center [1021, 305] width 222 height 493
drag, startPoint x: 1037, startPoint y: 398, endPoint x: 992, endPoint y: 175, distance: 227.3
click at [992, 175] on div at bounding box center [1021, 305] width 222 height 493
drag, startPoint x: 1010, startPoint y: 416, endPoint x: 981, endPoint y: 149, distance: 268.4
click at [981, 149] on div at bounding box center [1021, 305] width 222 height 493
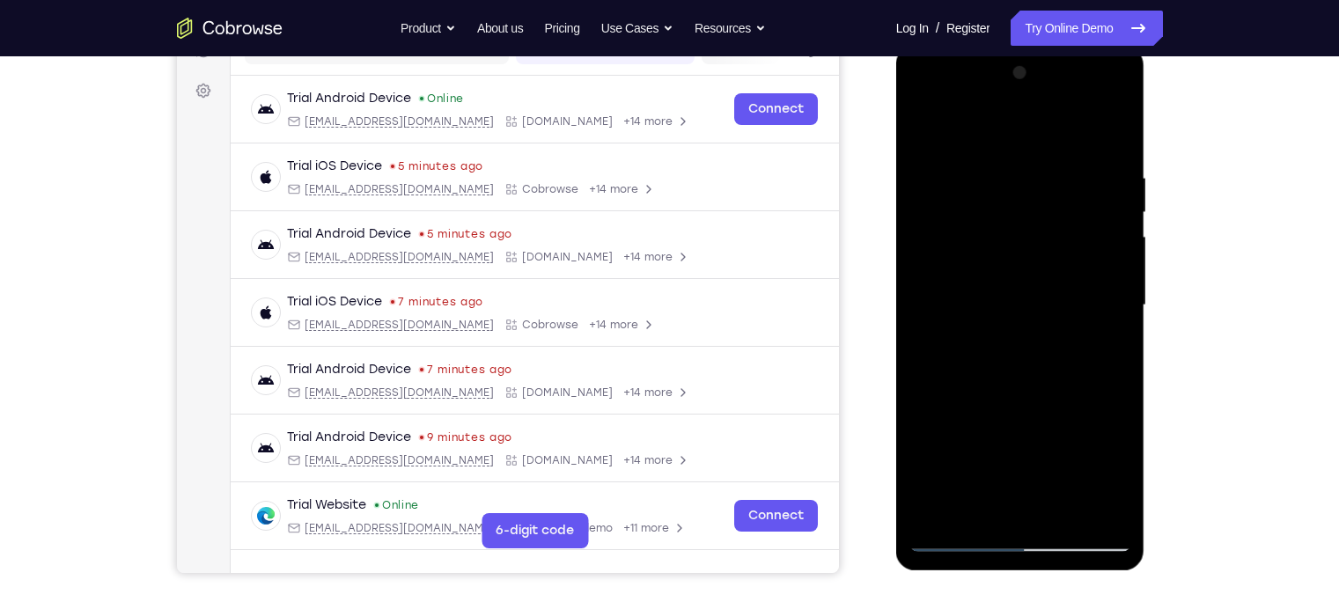
drag, startPoint x: 982, startPoint y: 446, endPoint x: 952, endPoint y: 229, distance: 218.7
click at [952, 229] on div at bounding box center [1021, 305] width 222 height 493
drag, startPoint x: 973, startPoint y: 406, endPoint x: 970, endPoint y: 138, distance: 267.7
click at [970, 138] on div at bounding box center [1021, 305] width 222 height 493
drag, startPoint x: 1006, startPoint y: 259, endPoint x: 960, endPoint y: 126, distance: 140.6
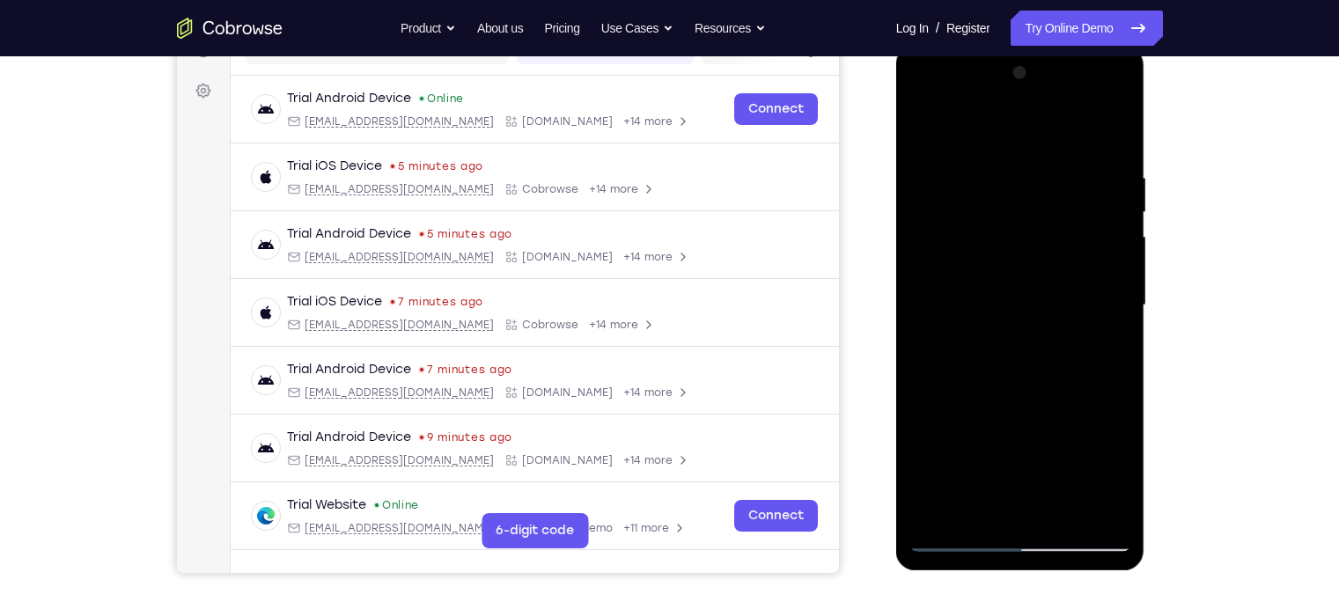
click at [960, 126] on div at bounding box center [1021, 305] width 222 height 493
drag, startPoint x: 1032, startPoint y: 380, endPoint x: 972, endPoint y: 46, distance: 339.9
click at [972, 46] on div at bounding box center [1020, 308] width 249 height 525
drag, startPoint x: 1042, startPoint y: 198, endPoint x: 1067, endPoint y: 461, distance: 263.6
click at [1062, 461] on div at bounding box center [1021, 305] width 222 height 493
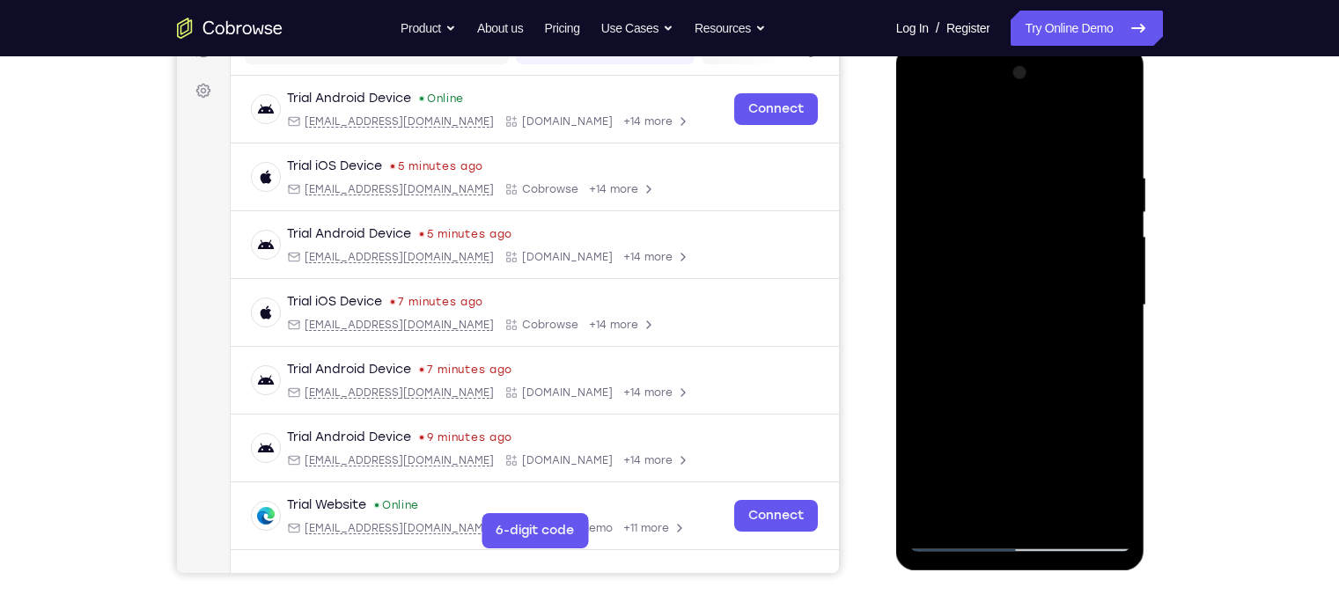
drag, startPoint x: 1046, startPoint y: 276, endPoint x: 1091, endPoint y: 490, distance: 219.5
click at [1062, 471] on div at bounding box center [1021, 305] width 222 height 493
drag, startPoint x: 1060, startPoint y: 282, endPoint x: 1087, endPoint y: 516, distance: 235.8
click at [1062, 471] on div at bounding box center [1021, 305] width 222 height 493
drag, startPoint x: 1039, startPoint y: 222, endPoint x: 1088, endPoint y: 425, distance: 209.3
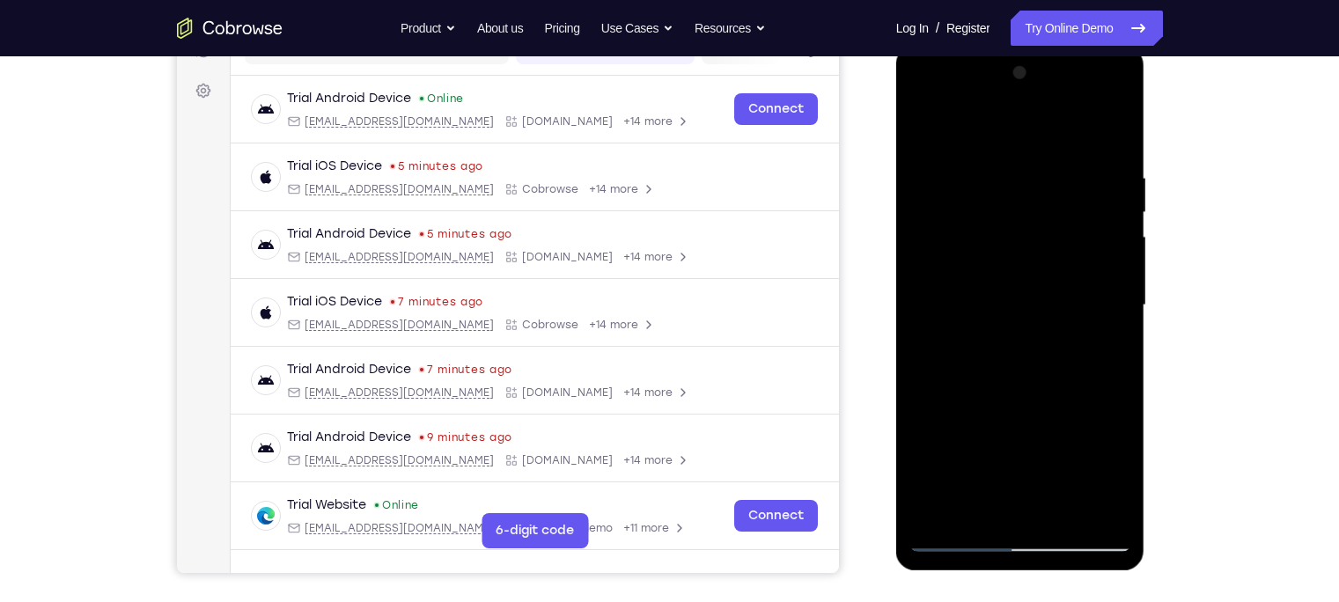
click at [1062, 425] on div at bounding box center [1021, 305] width 222 height 493
click at [1048, 205] on div at bounding box center [1021, 305] width 222 height 493
drag, startPoint x: 1052, startPoint y: 441, endPoint x: 1034, endPoint y: 249, distance: 192.8
click at [1034, 249] on div at bounding box center [1021, 305] width 222 height 493
drag, startPoint x: 1048, startPoint y: 421, endPoint x: 1031, endPoint y: 151, distance: 270.8
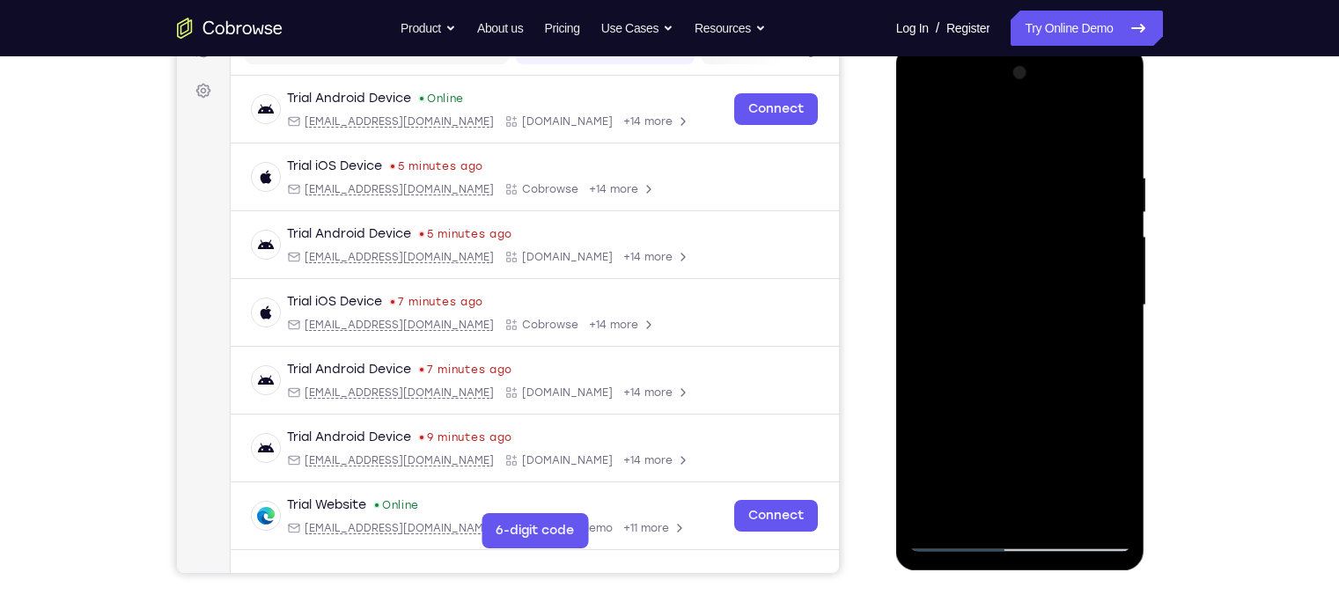
click at [1031, 151] on div at bounding box center [1021, 305] width 222 height 493
drag, startPoint x: 1044, startPoint y: 426, endPoint x: 1035, endPoint y: 138, distance: 288.1
click at [1035, 138] on div at bounding box center [1021, 305] width 222 height 493
drag, startPoint x: 1053, startPoint y: 431, endPoint x: 1023, endPoint y: 81, distance: 350.8
click at [1023, 81] on div at bounding box center [1021, 305] width 222 height 493
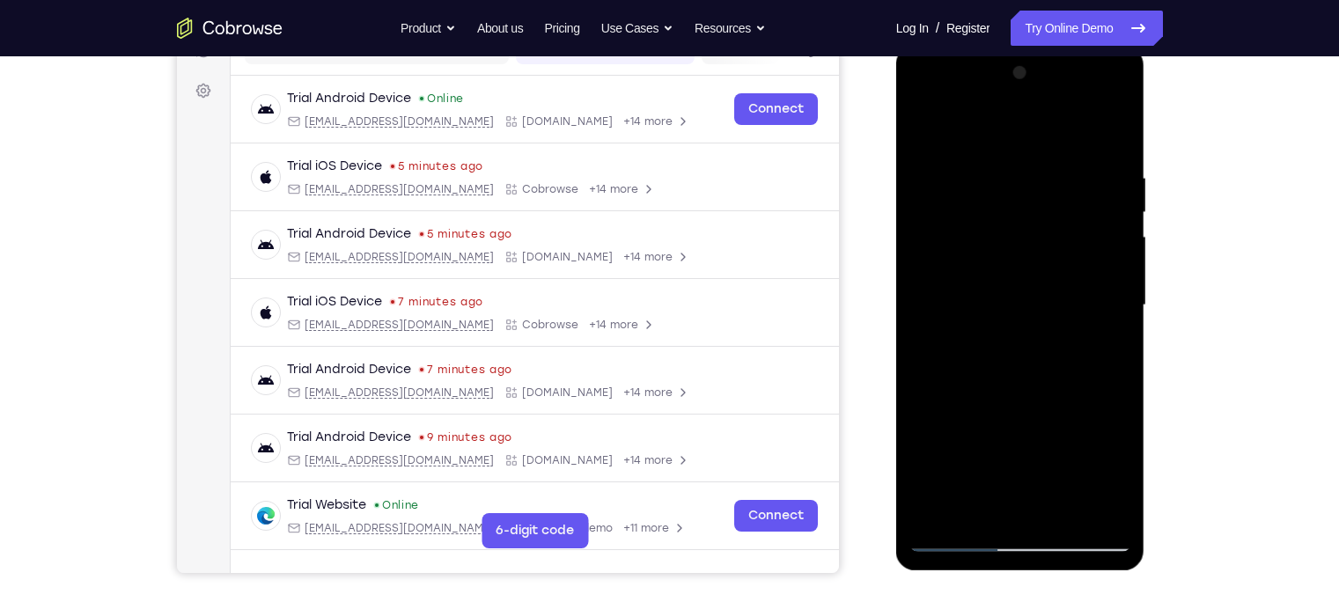
drag, startPoint x: 1043, startPoint y: 394, endPoint x: 1008, endPoint y: 151, distance: 245.4
click at [1008, 151] on div at bounding box center [1021, 305] width 222 height 493
drag, startPoint x: 1070, startPoint y: 292, endPoint x: 1044, endPoint y: 136, distance: 158.8
click at [1044, 136] on div at bounding box center [1021, 305] width 222 height 493
drag, startPoint x: 1031, startPoint y: 438, endPoint x: 1021, endPoint y: 224, distance: 214.2
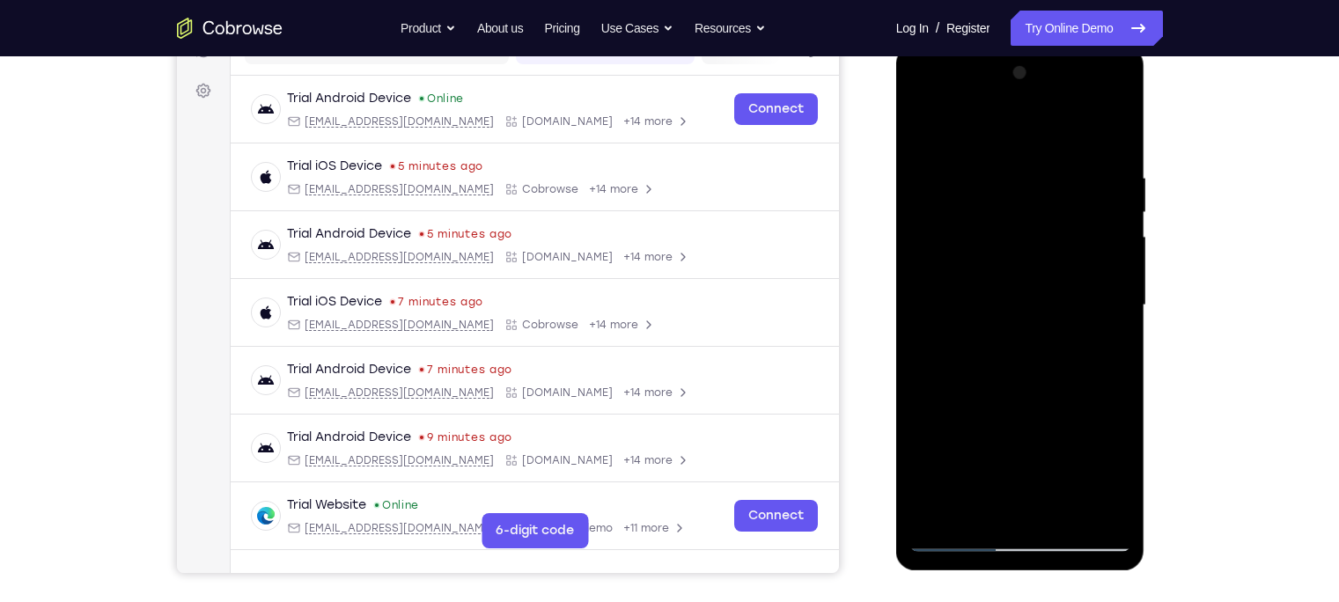
click at [1021, 224] on div at bounding box center [1021, 305] width 222 height 493
drag, startPoint x: 1027, startPoint y: 444, endPoint x: 1018, endPoint y: 202, distance: 242.3
click at [1018, 202] on div at bounding box center [1021, 305] width 222 height 493
drag, startPoint x: 1024, startPoint y: 407, endPoint x: 999, endPoint y: 181, distance: 226.8
click at [999, 181] on div at bounding box center [1021, 305] width 222 height 493
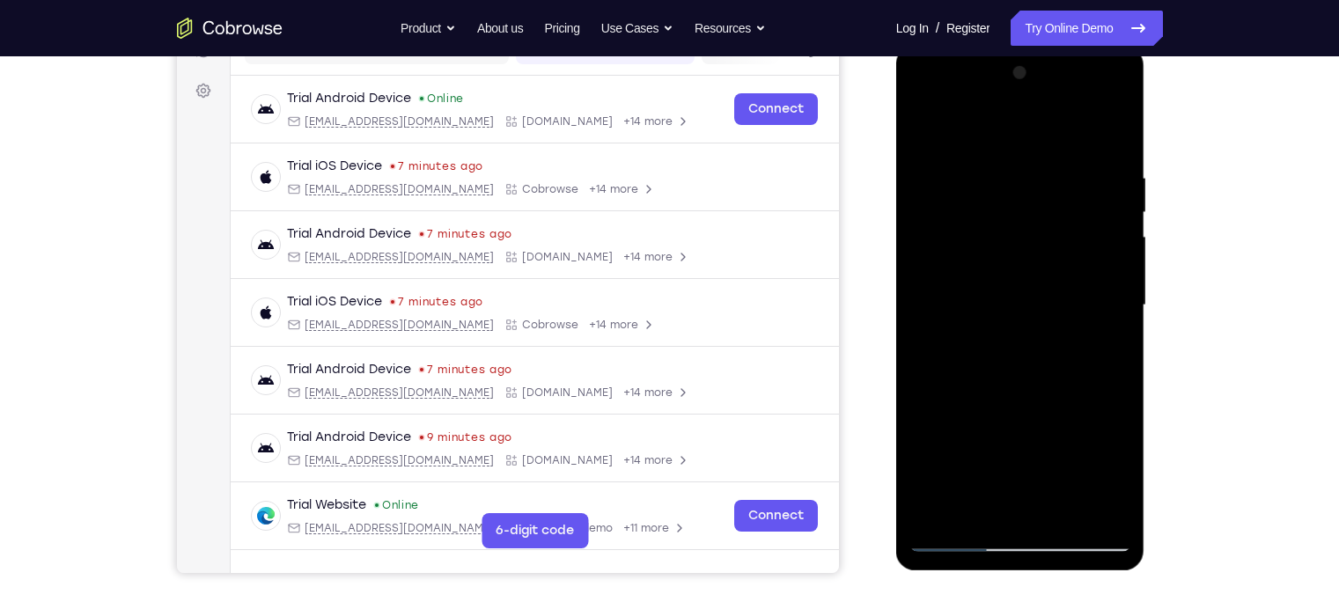
drag, startPoint x: 1027, startPoint y: 442, endPoint x: 991, endPoint y: 170, distance: 274.4
click at [991, 170] on div at bounding box center [1021, 305] width 222 height 493
drag, startPoint x: 1009, startPoint y: 460, endPoint x: 1001, endPoint y: 256, distance: 203.6
click at [1001, 256] on div at bounding box center [1021, 305] width 222 height 493
drag, startPoint x: 1030, startPoint y: 354, endPoint x: 1019, endPoint y: 165, distance: 189.7
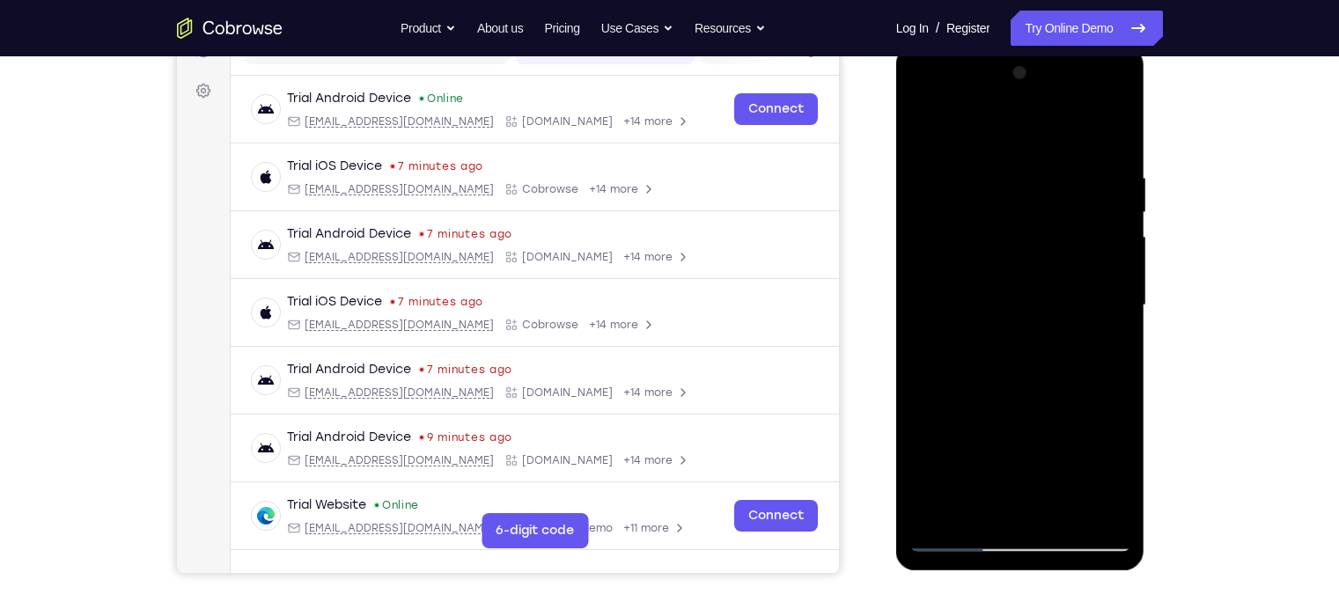
click at [1019, 165] on div at bounding box center [1021, 305] width 222 height 493
drag, startPoint x: 1057, startPoint y: 471, endPoint x: 992, endPoint y: 191, distance: 287.3
click at [992, 191] on div at bounding box center [1021, 305] width 222 height 493
drag, startPoint x: 1048, startPoint y: 379, endPoint x: 1026, endPoint y: 183, distance: 196.7
click at [1026, 183] on div at bounding box center [1021, 305] width 222 height 493
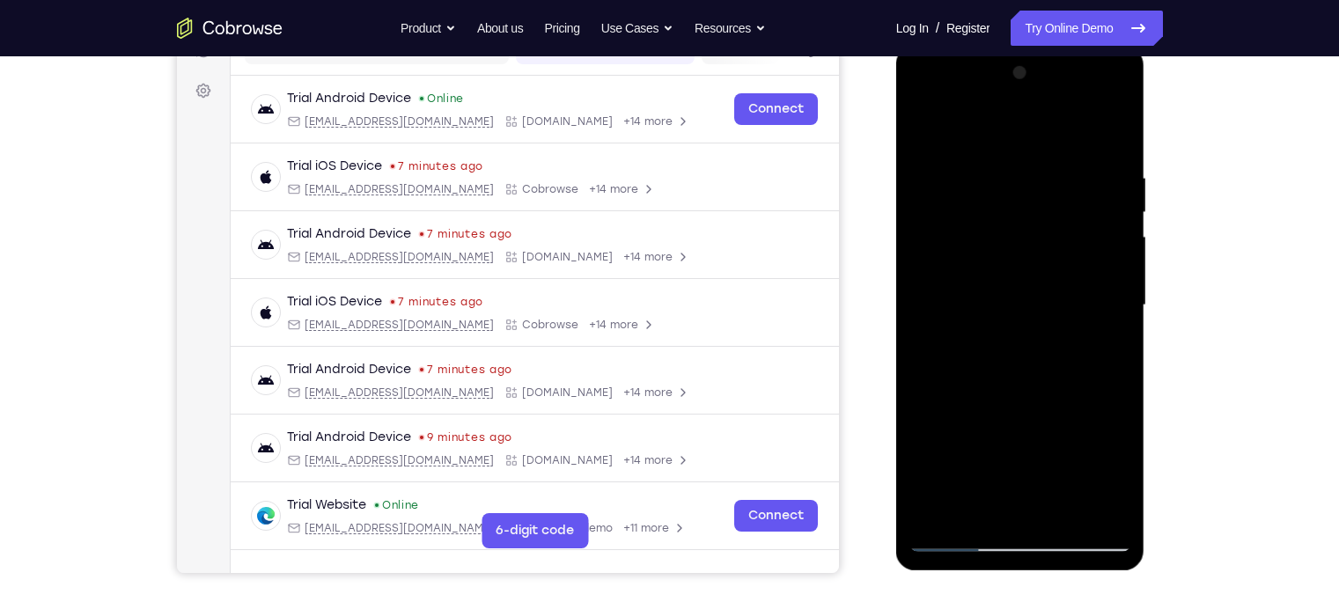
click at [1062, 471] on div at bounding box center [1021, 305] width 222 height 493
click at [1033, 386] on div at bounding box center [1021, 305] width 222 height 493
drag, startPoint x: 1030, startPoint y: 390, endPoint x: 1095, endPoint y: 534, distance: 157.6
click at [1062, 471] on div at bounding box center [1021, 305] width 222 height 493
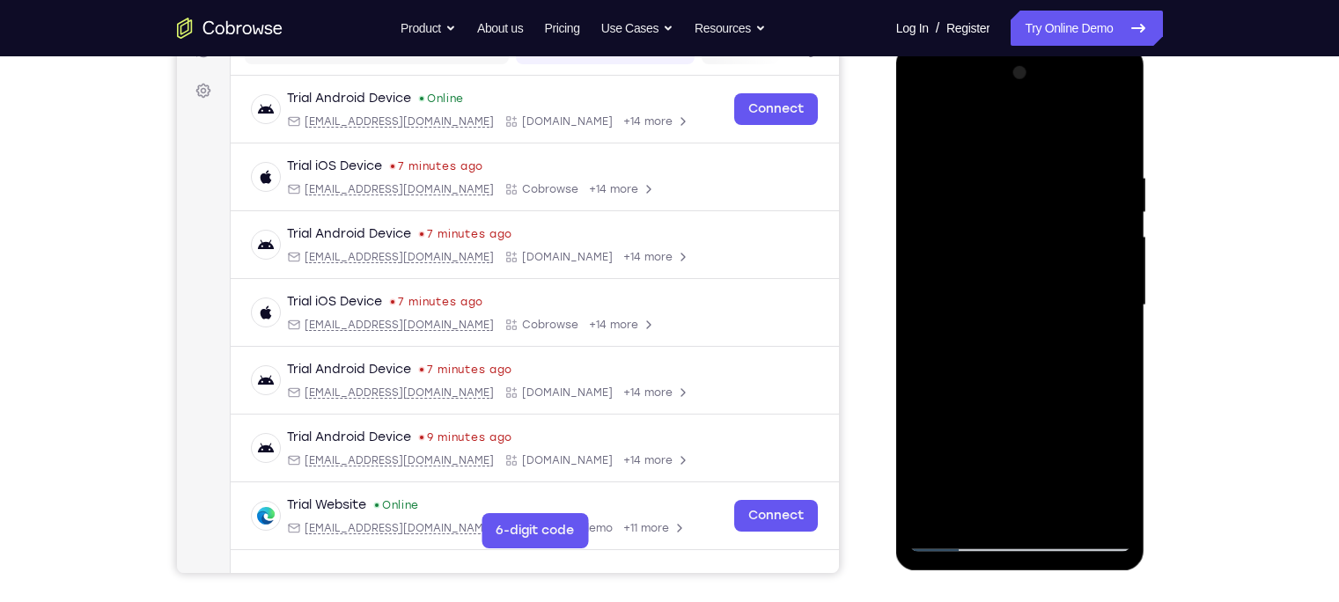
click at [1004, 416] on div at bounding box center [1021, 305] width 222 height 493
click at [977, 121] on div at bounding box center [1021, 305] width 222 height 493
click at [932, 155] on div at bounding box center [1021, 305] width 222 height 493
click at [938, 471] on div at bounding box center [1021, 305] width 222 height 493
click at [1058, 170] on div at bounding box center [1021, 305] width 222 height 493
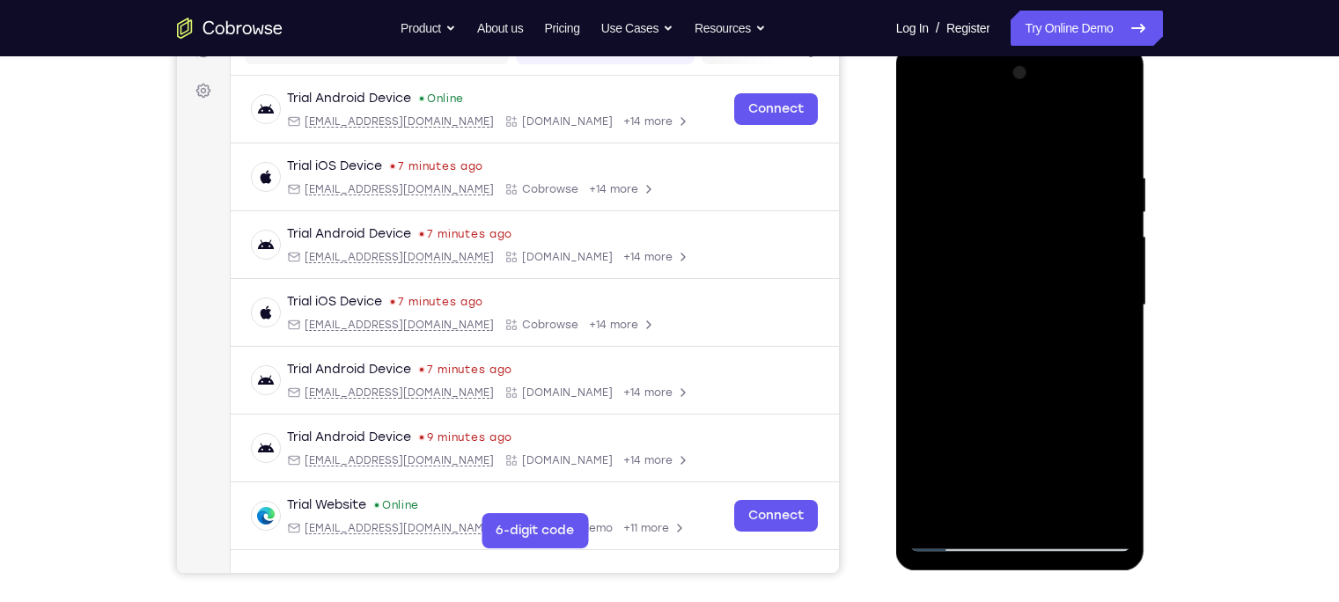
click at [1062, 306] on div at bounding box center [1021, 305] width 222 height 493
click at [1062, 322] on div at bounding box center [1021, 305] width 222 height 493
click at [1062, 324] on div at bounding box center [1021, 305] width 222 height 493
click at [1062, 332] on div at bounding box center [1021, 305] width 222 height 493
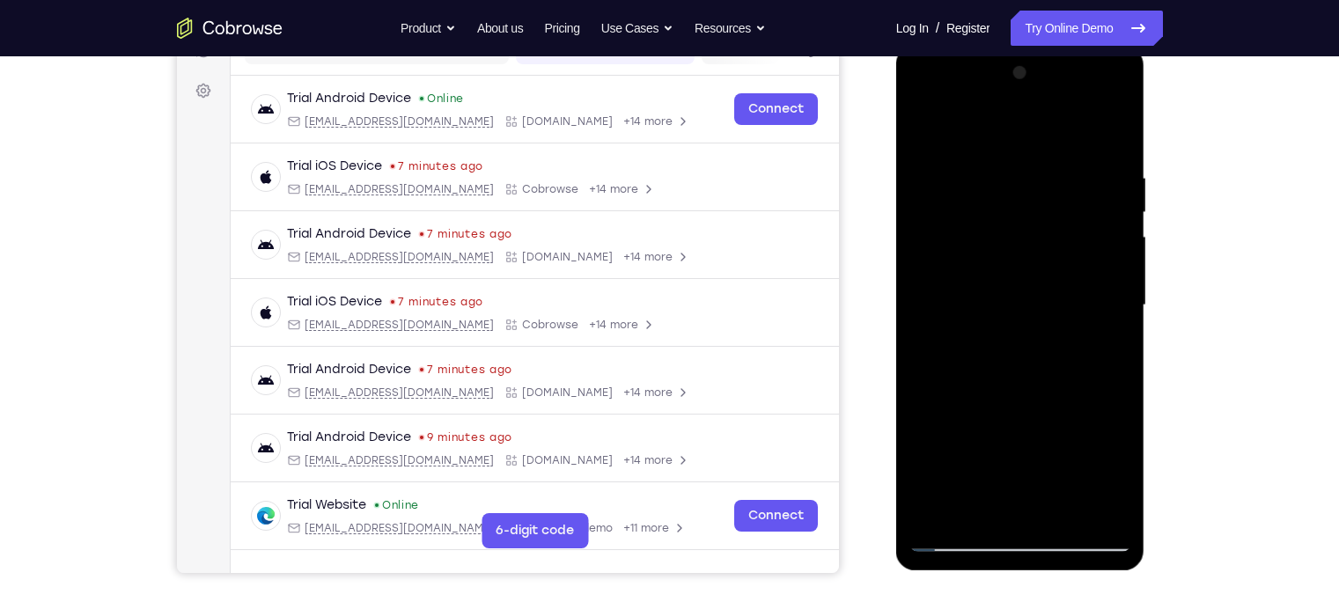
click at [1062, 302] on div at bounding box center [1021, 305] width 222 height 493
click at [1062, 308] on div at bounding box center [1021, 305] width 222 height 493
click at [1062, 129] on div at bounding box center [1021, 305] width 222 height 493
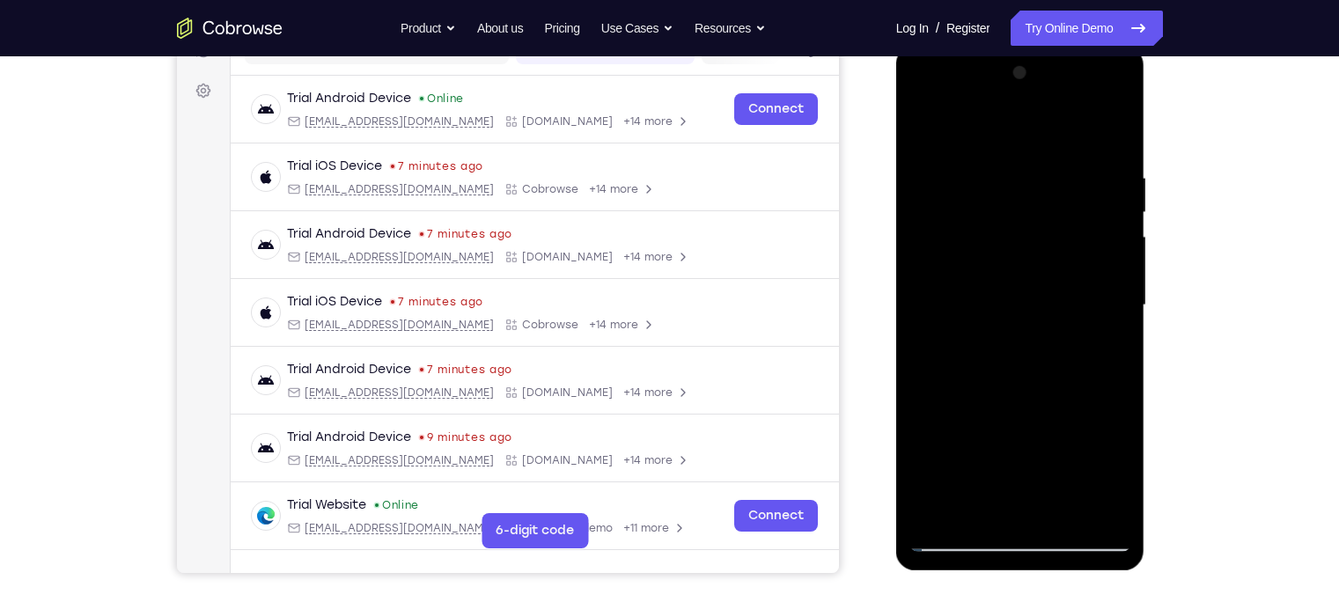
click at [1062, 129] on div at bounding box center [1021, 305] width 222 height 493
click at [928, 132] on div at bounding box center [1021, 305] width 222 height 493
drag, startPoint x: 1065, startPoint y: 151, endPoint x: 865, endPoint y: 208, distance: 208.5
click at [896, 208] on html "Online web based iOS Simulators and Android Emulators. Run iPhone, iPad, Mobile…" at bounding box center [1021, 310] width 251 height 528
drag, startPoint x: 1083, startPoint y: 156, endPoint x: 820, endPoint y: 181, distance: 264.5
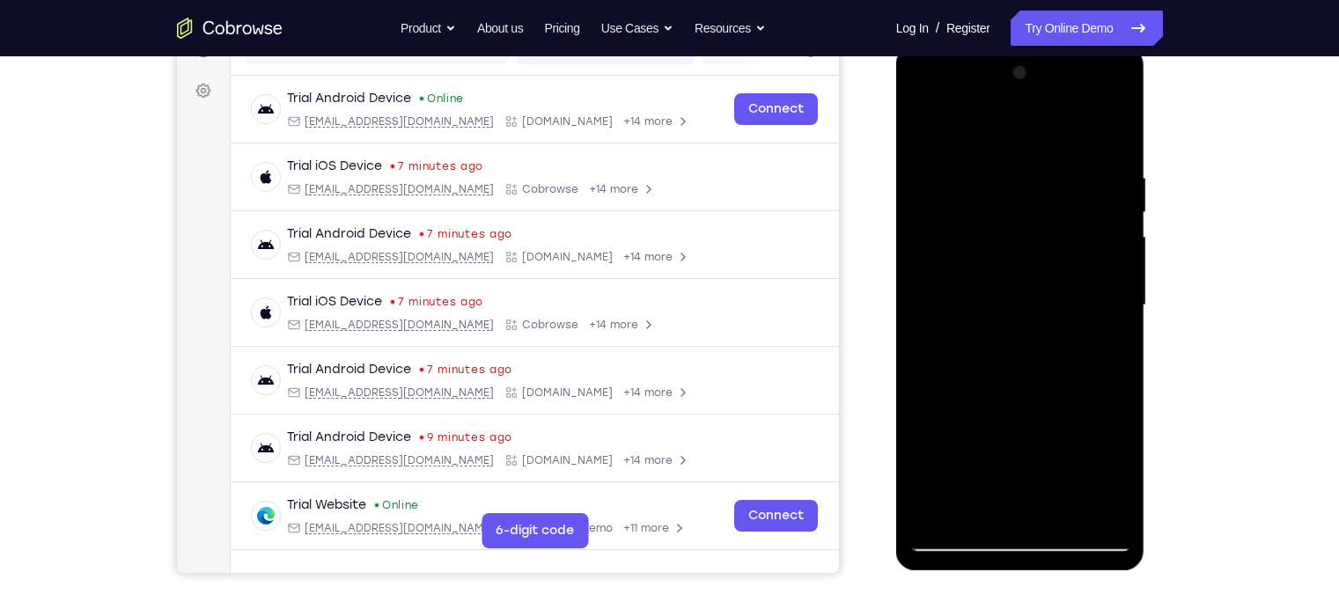
click at [896, 181] on html "Online web based iOS Simulators and Android Emulators. Run iPhone, iPad, Mobile…" at bounding box center [1021, 310] width 251 height 528
drag, startPoint x: 1072, startPoint y: 168, endPoint x: 859, endPoint y: 167, distance: 213.1
click at [896, 167] on html "Online web based iOS Simulators and Android Emulators. Run iPhone, iPad, Mobile…" at bounding box center [1021, 310] width 251 height 528
click at [990, 154] on div at bounding box center [1021, 305] width 222 height 493
